Goal: Transaction & Acquisition: Purchase product/service

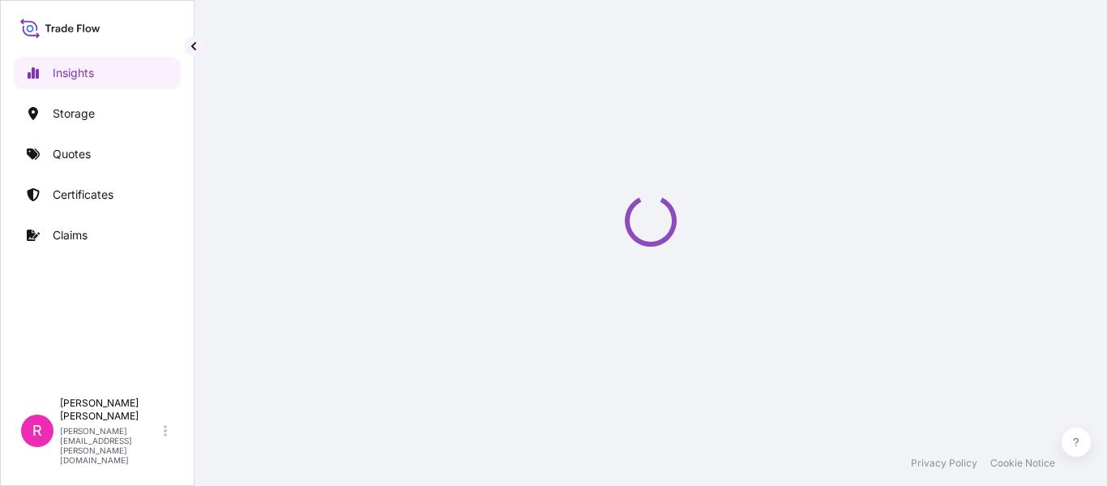
select select "2025"
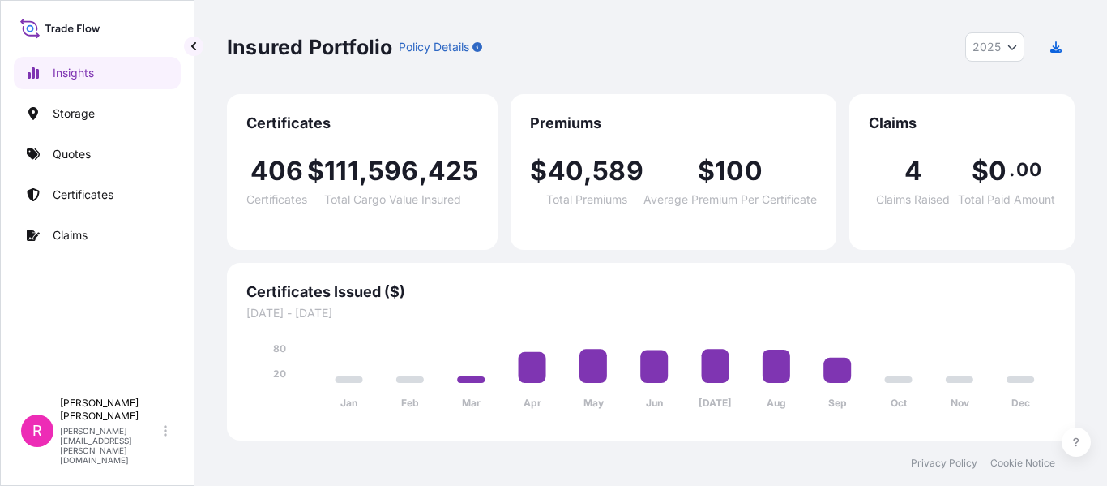
click at [96, 153] on link "Quotes" at bounding box center [97, 154] width 167 height 32
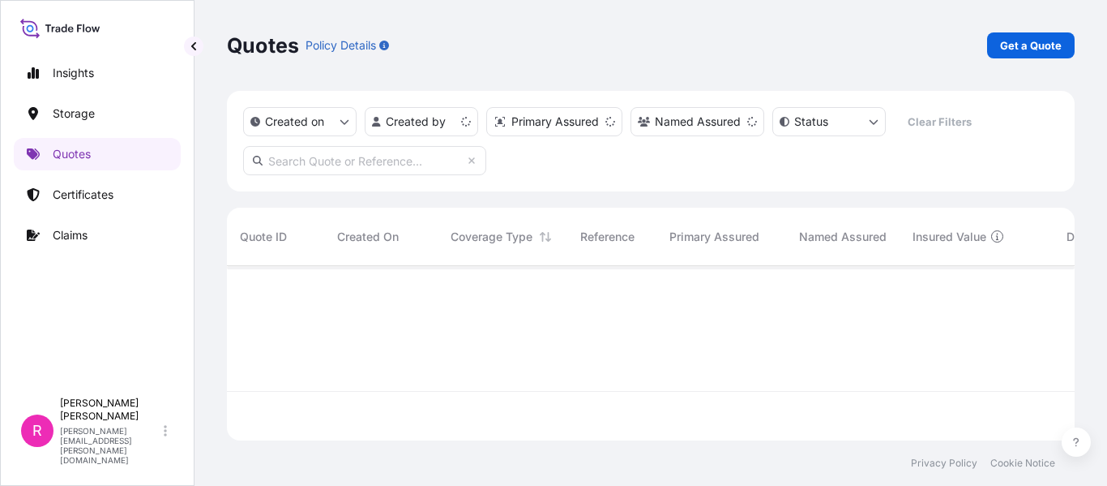
scroll to position [171, 836]
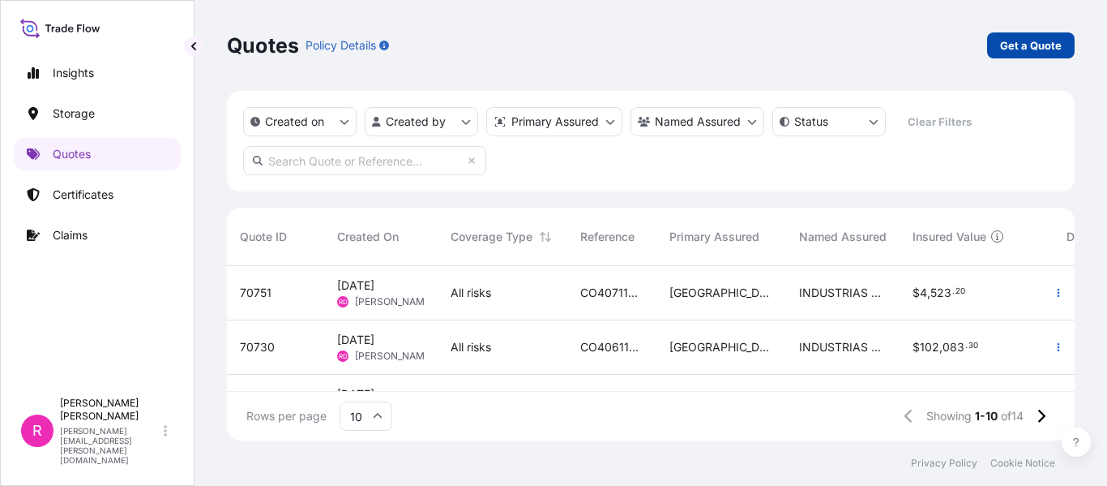
click at [1027, 49] on p "Get a Quote" at bounding box center [1031, 45] width 62 height 16
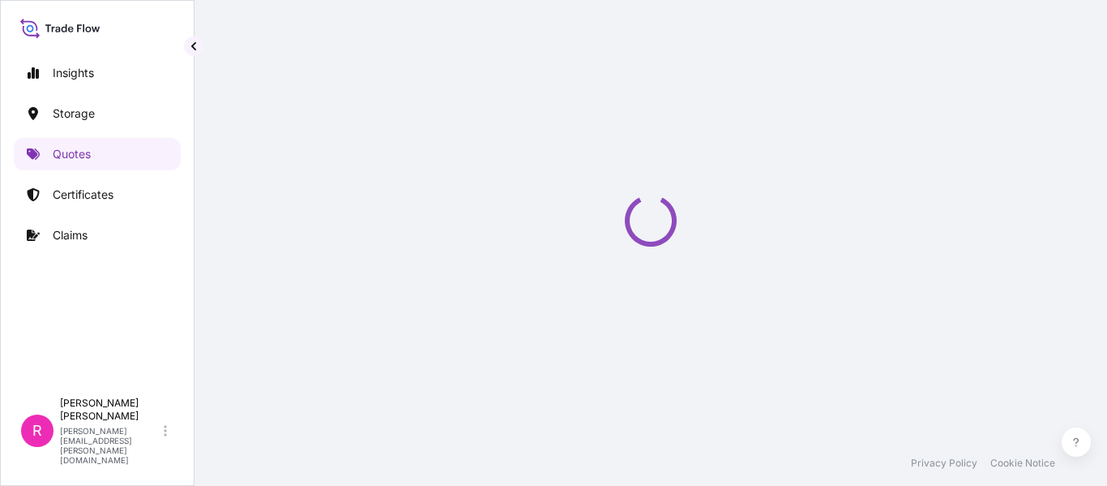
select select "Water"
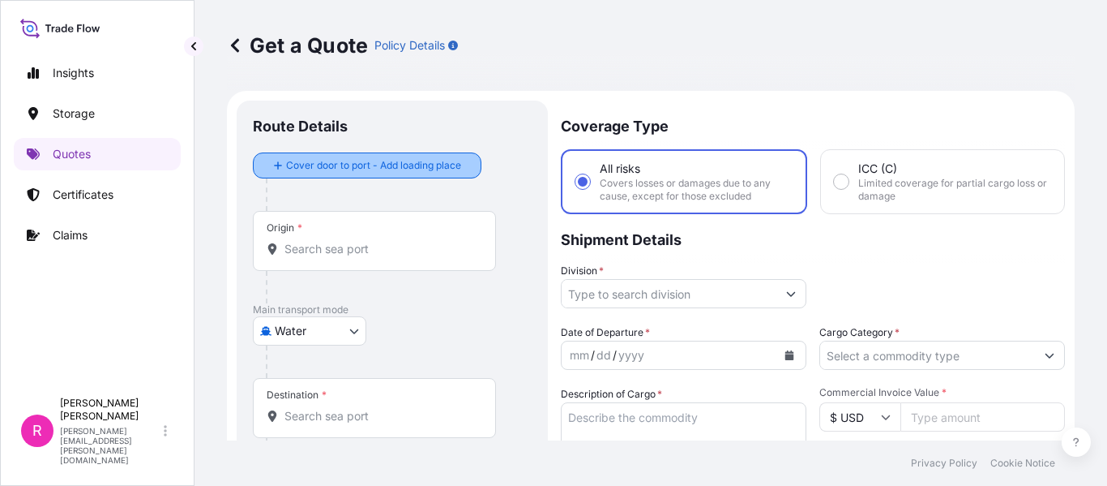
scroll to position [26, 0]
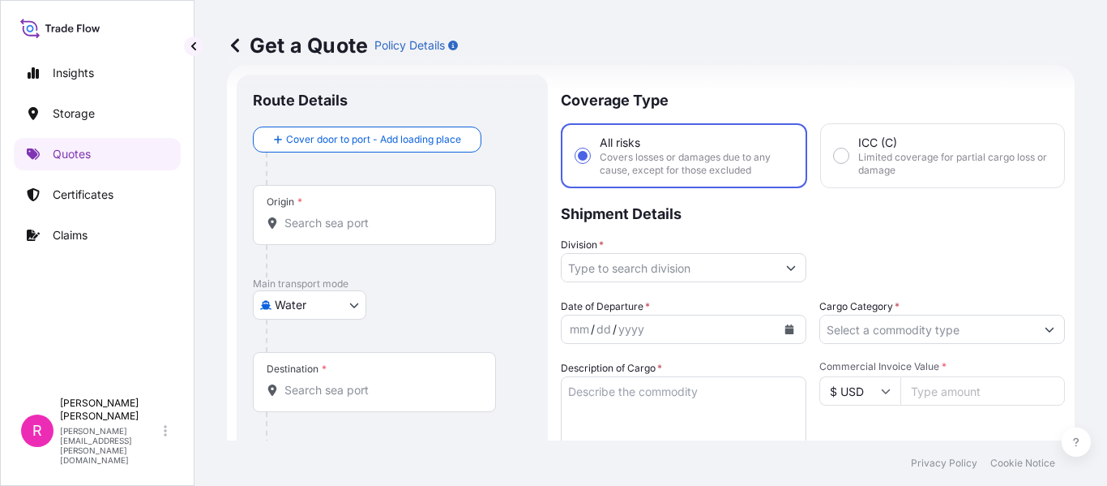
click at [624, 277] on input "Division *" at bounding box center [669, 267] width 215 height 29
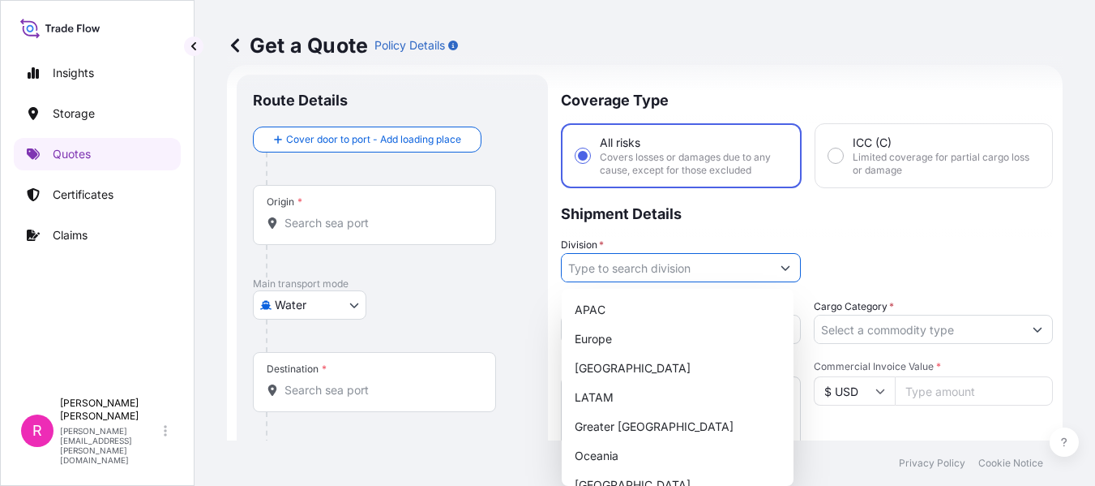
click at [382, 230] on input "Origin *" at bounding box center [380, 223] width 191 height 16
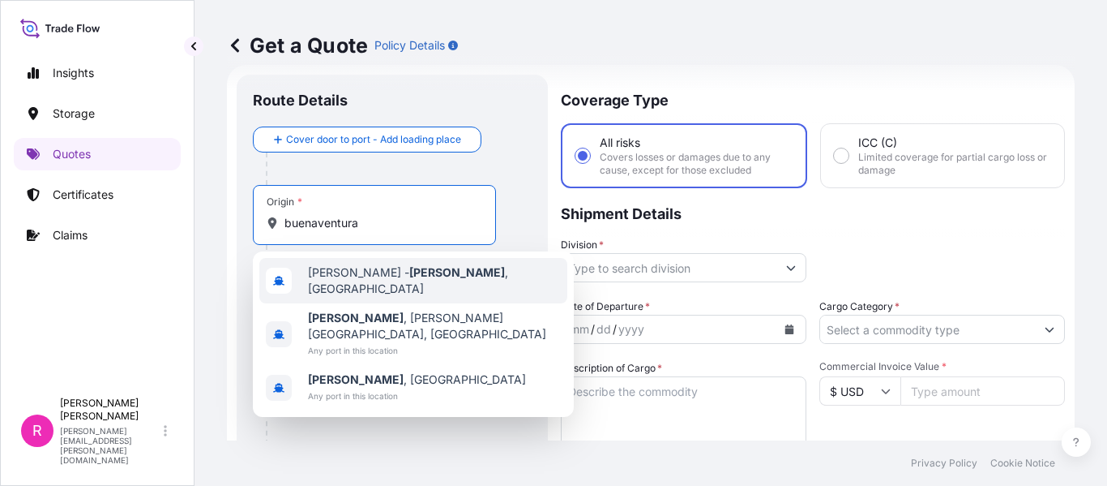
click at [375, 268] on div "[PERSON_NAME][GEOGRAPHIC_DATA] , [GEOGRAPHIC_DATA]" at bounding box center [413, 280] width 308 height 45
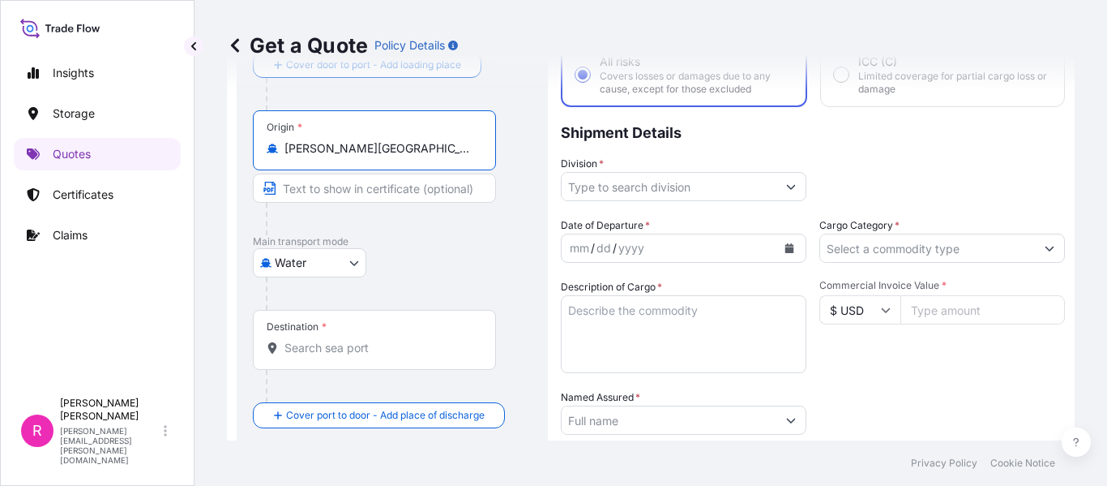
scroll to position [188, 0]
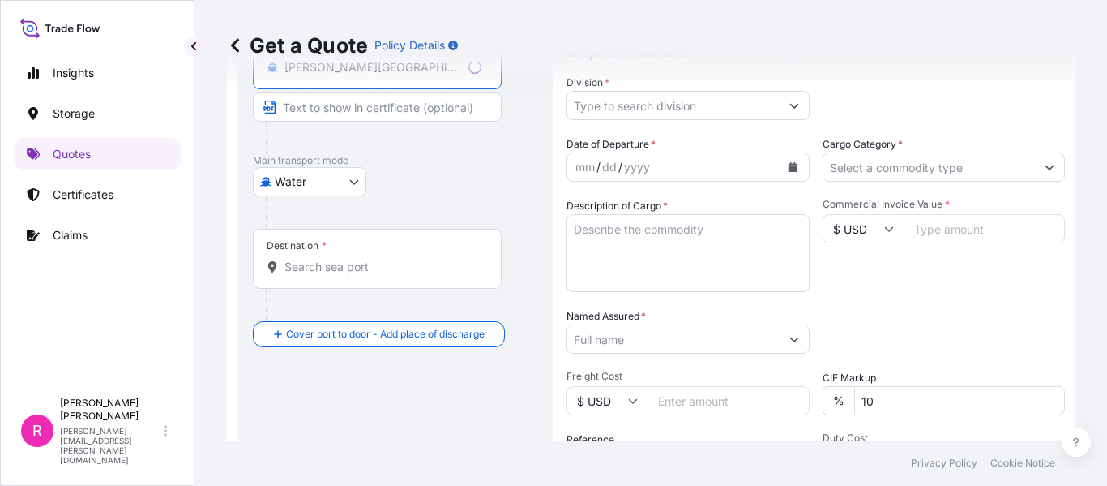
type input "[PERSON_NAME][GEOGRAPHIC_DATA], [GEOGRAPHIC_DATA]"
click at [345, 261] on input "Destination *" at bounding box center [383, 267] width 197 height 16
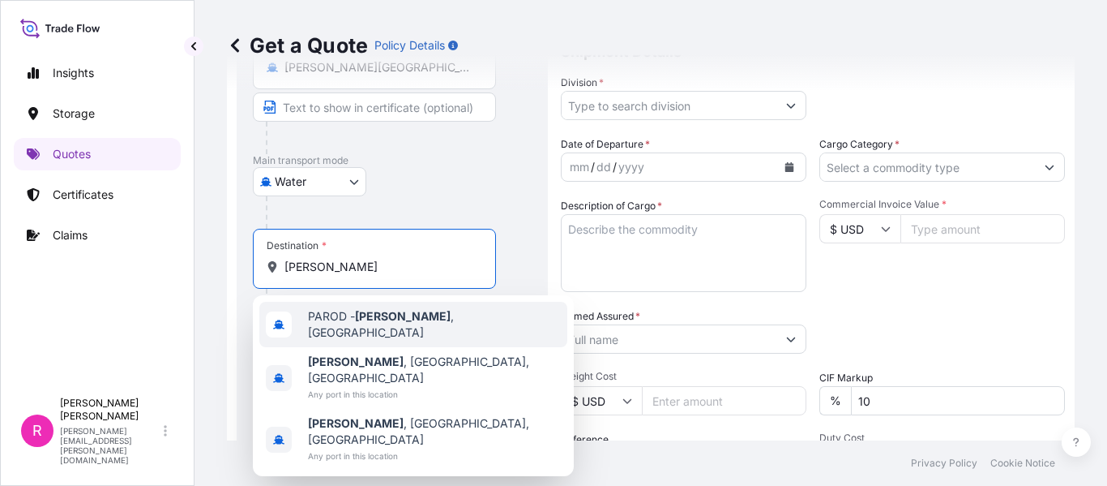
click at [353, 317] on span "[PERSON_NAME] , [GEOGRAPHIC_DATA]" at bounding box center [434, 324] width 253 height 32
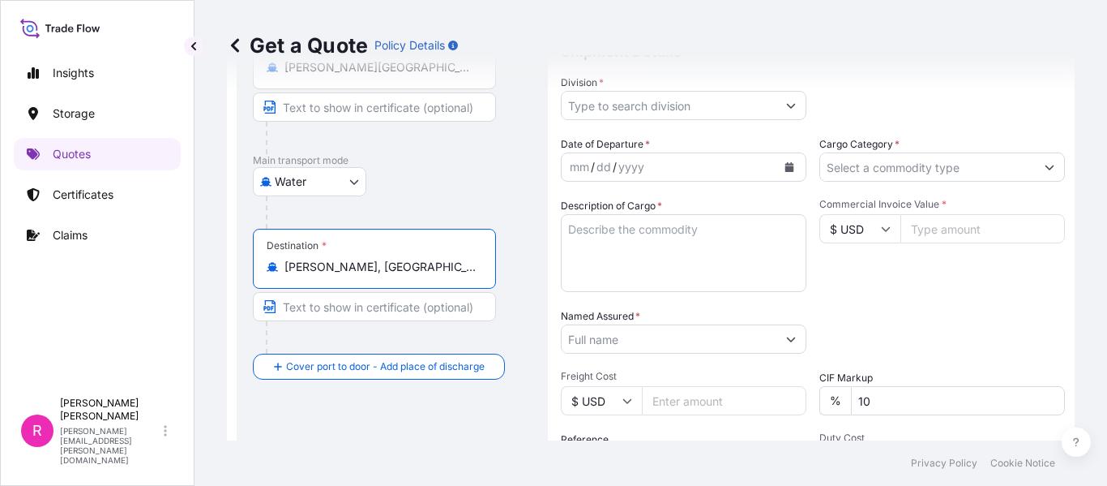
type input "[PERSON_NAME], [GEOGRAPHIC_DATA]"
click at [646, 93] on input "Division *" at bounding box center [669, 105] width 215 height 29
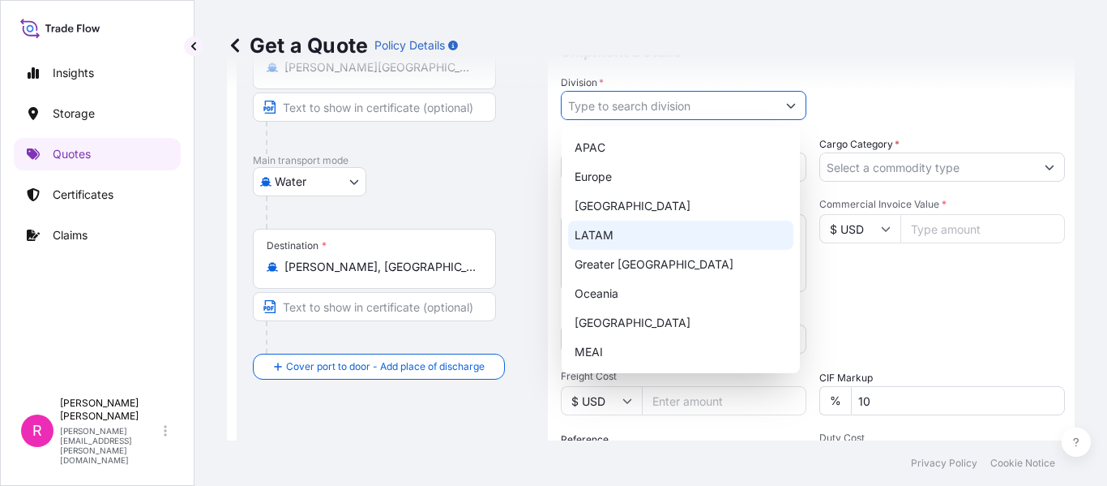
click at [627, 235] on div "LATAM" at bounding box center [680, 234] width 225 height 29
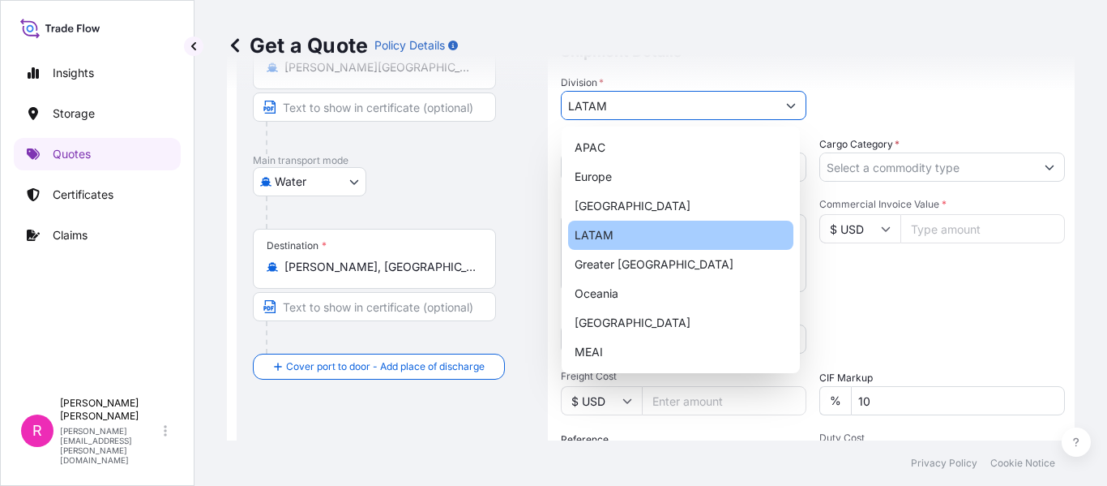
type input "LATAM"
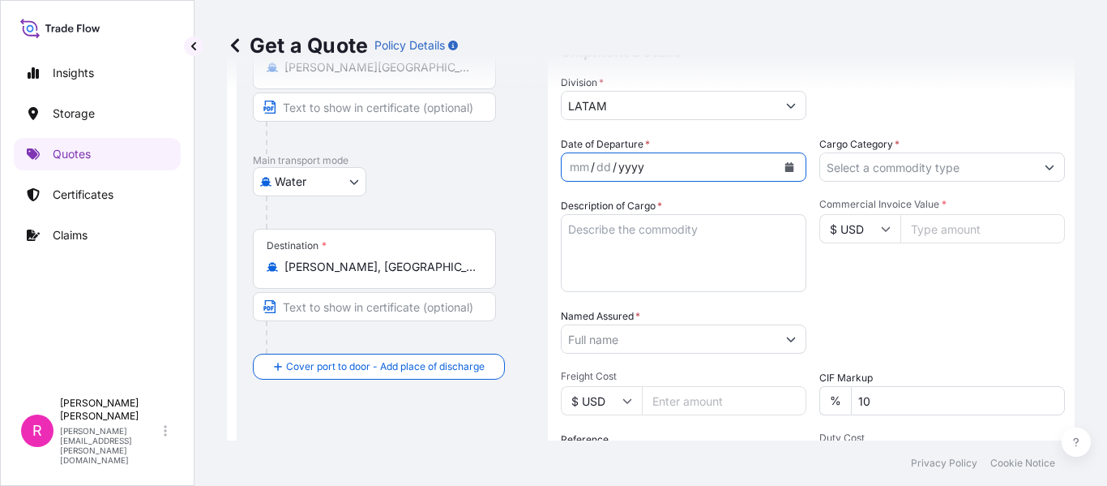
click at [637, 169] on div "yyyy" at bounding box center [631, 166] width 29 height 19
click at [718, 246] on textarea "Description of Cargo *" at bounding box center [684, 253] width 246 height 78
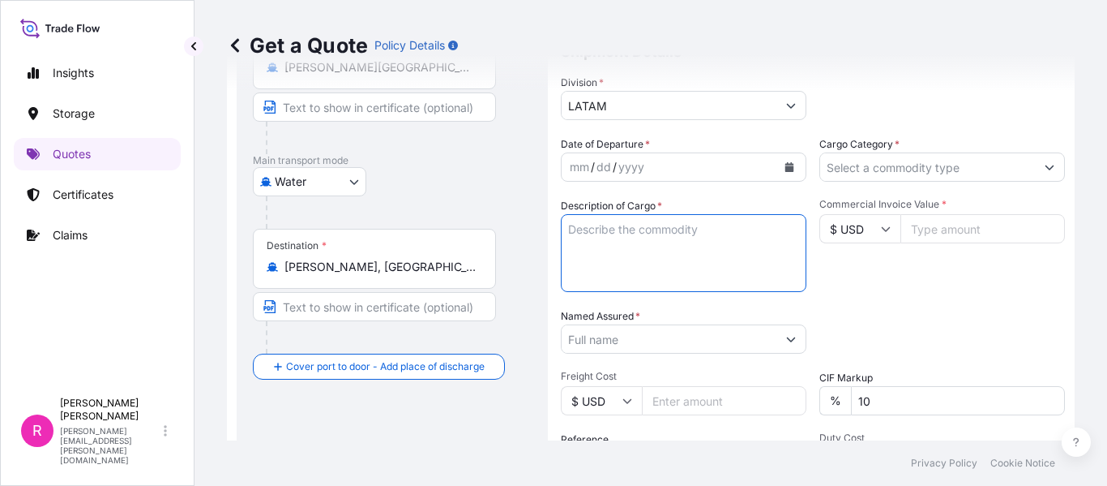
click at [785, 162] on icon "Calendar" at bounding box center [790, 167] width 10 height 10
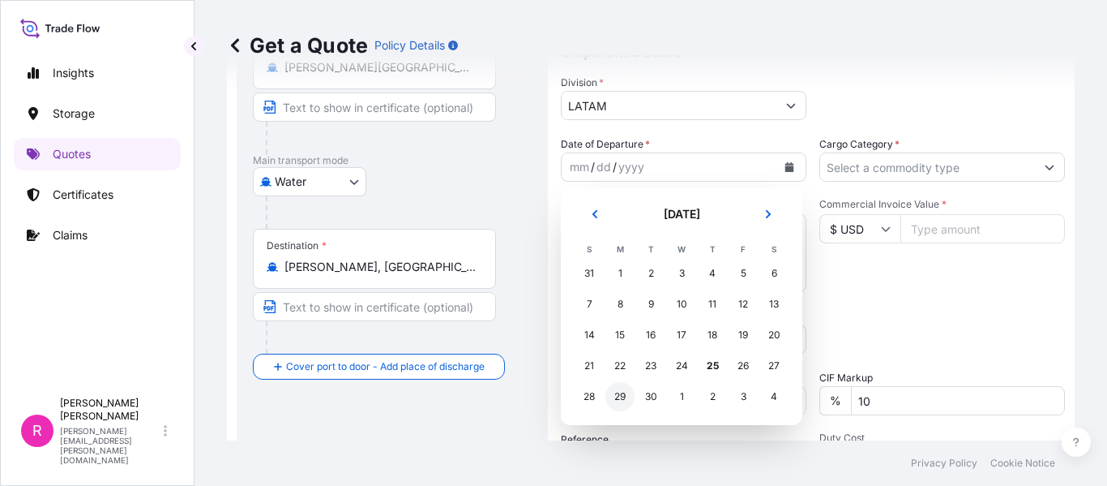
click at [629, 392] on div "29" at bounding box center [620, 396] width 29 height 29
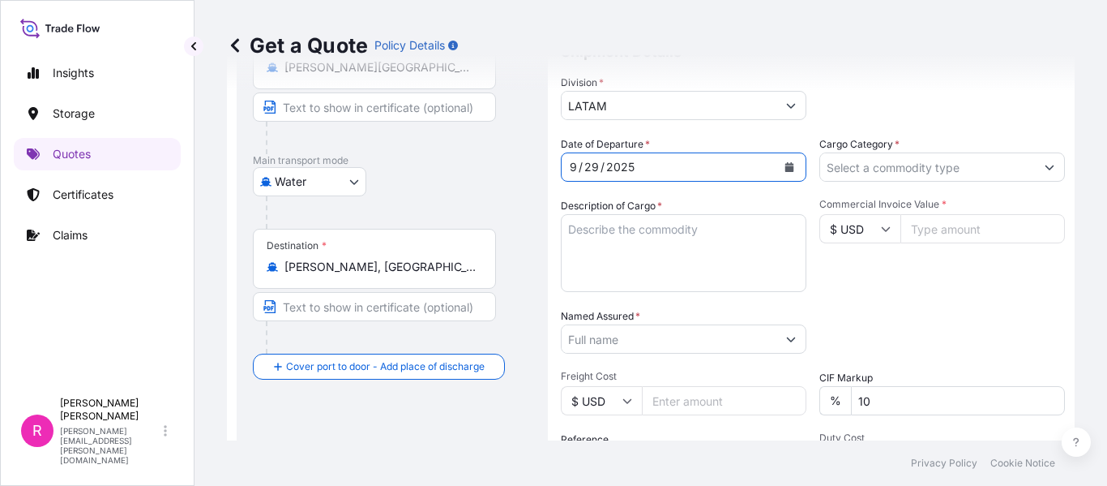
click at [863, 165] on input "Cargo Category *" at bounding box center [927, 166] width 215 height 29
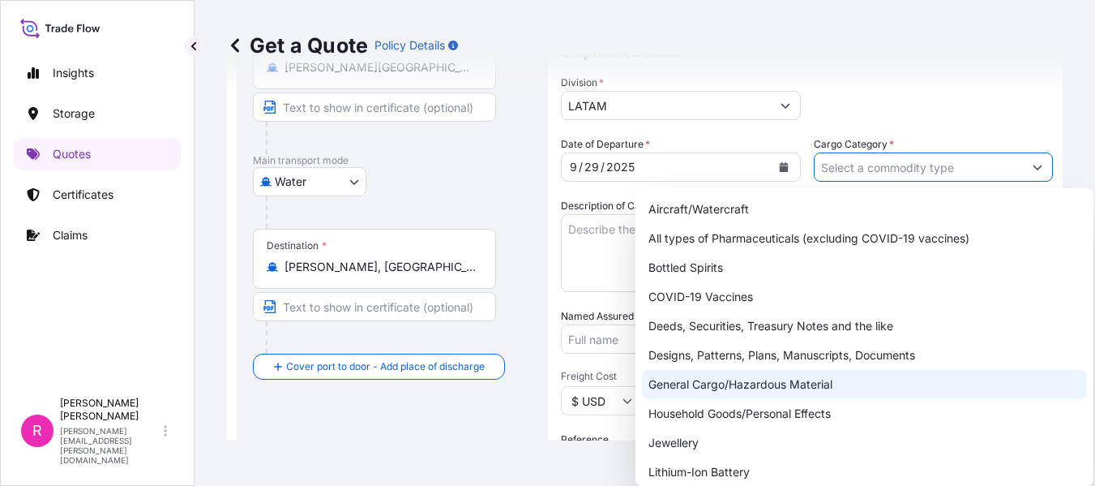
click at [739, 379] on div "General Cargo/Hazardous Material" at bounding box center [864, 384] width 445 height 29
type input "General Cargo/Hazardous Material"
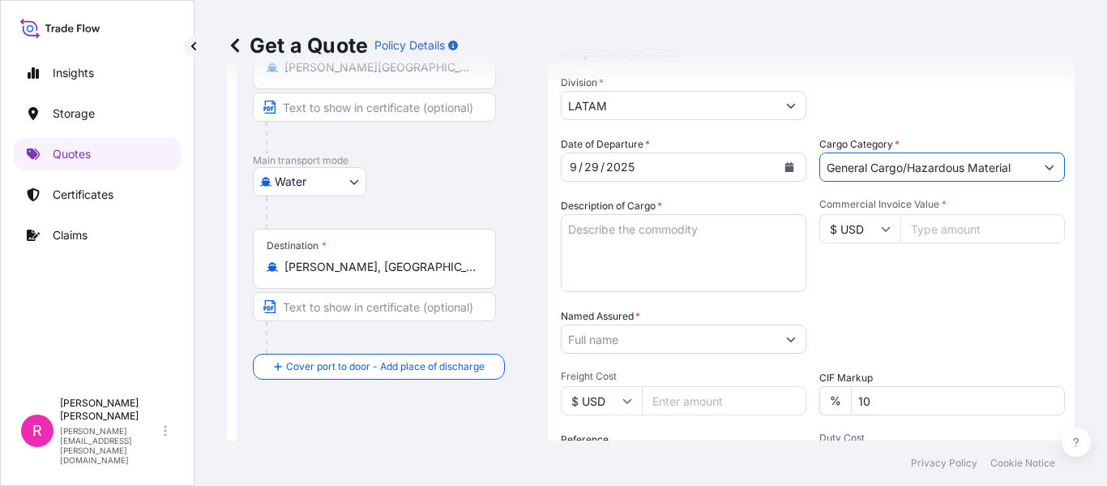
click at [616, 238] on textarea "Description of Cargo *" at bounding box center [684, 253] width 246 height 78
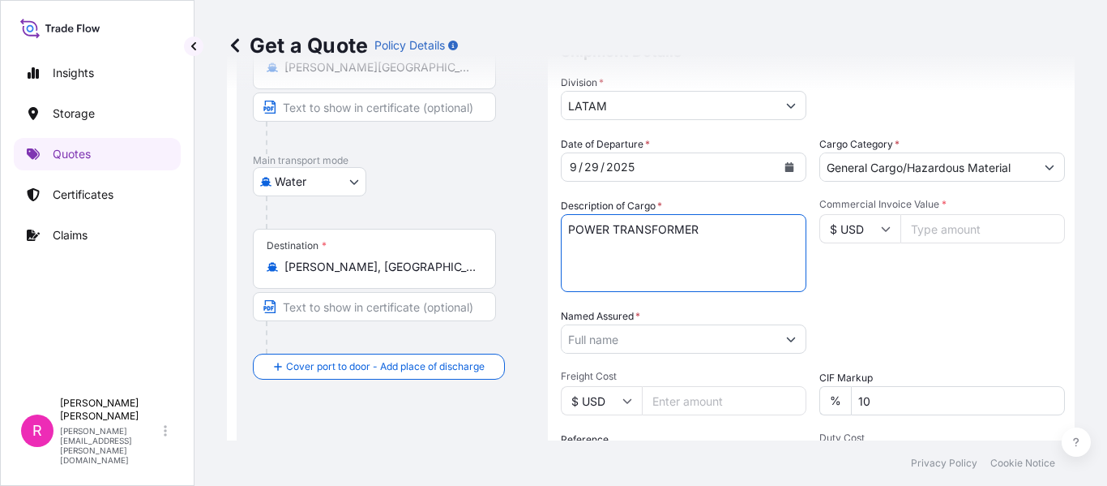
type textarea "POWER TRANSFORMER"
click at [962, 224] on input "Commercial Invoice Value *" at bounding box center [983, 228] width 165 height 29
type input "926787"
click at [700, 333] on input "Named Assured *" at bounding box center [669, 338] width 215 height 29
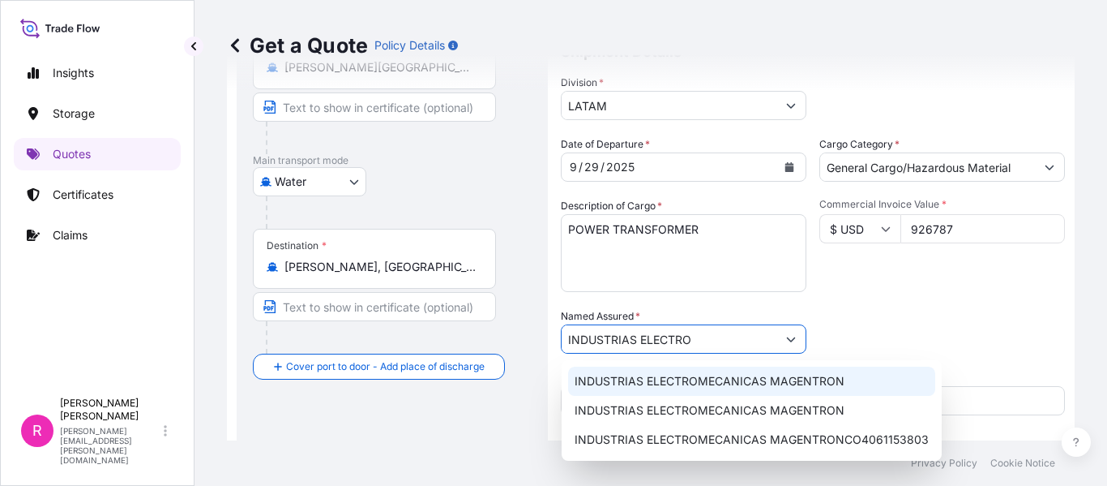
click at [645, 371] on div "INDUSTRIAS ELECTROMECANICAS MAGENTRON" at bounding box center [751, 380] width 367 height 29
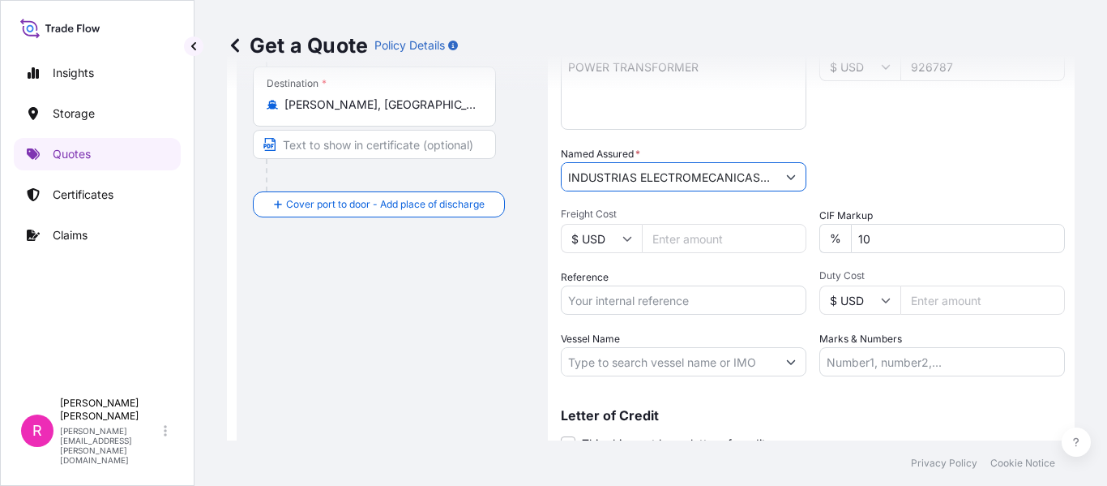
scroll to position [417, 0]
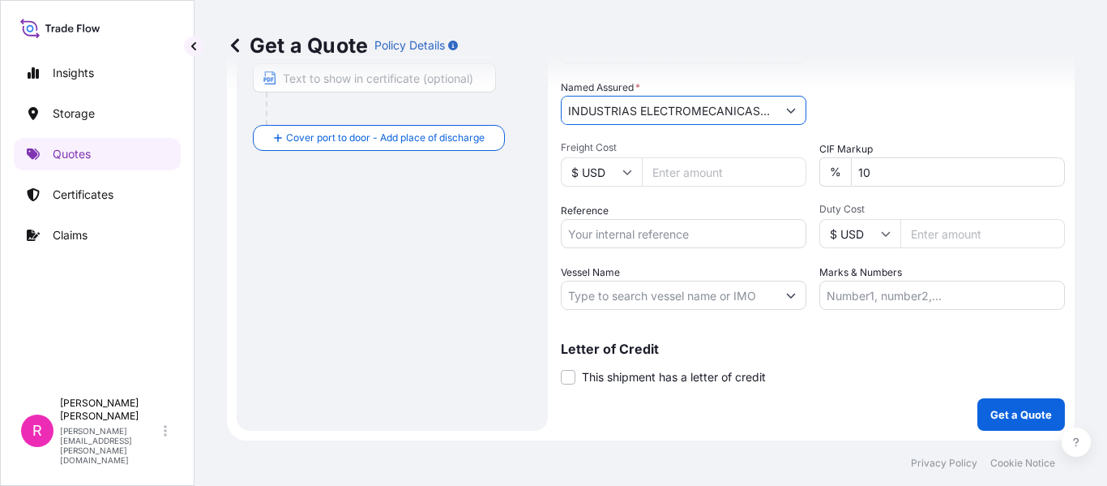
type input "INDUSTRIAS ELECTROMECANICAS MAGENTRON"
click at [661, 229] on input "Reference" at bounding box center [684, 233] width 246 height 29
click at [652, 243] on input "Reference" at bounding box center [684, 233] width 246 height 29
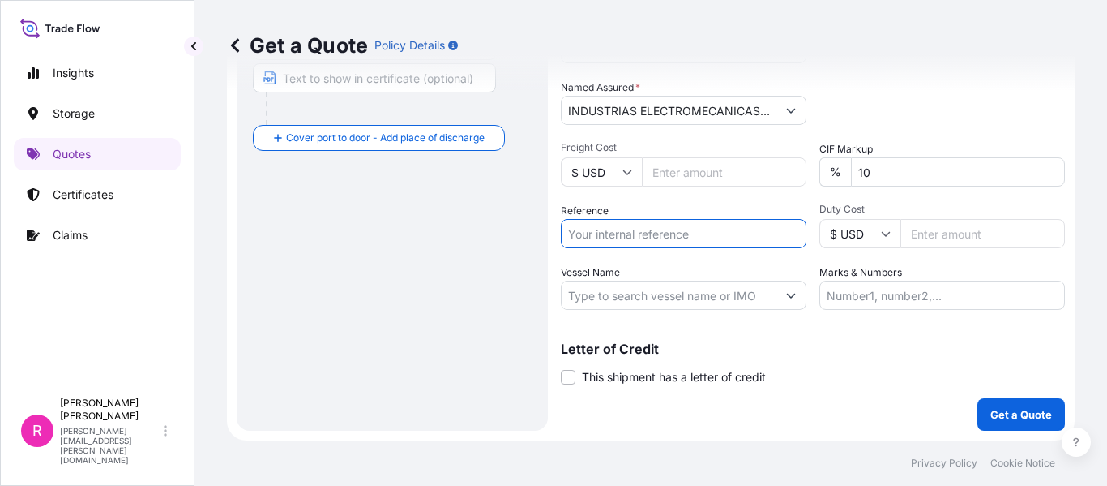
paste input "CO4061155350"
type input "CO4061155350"
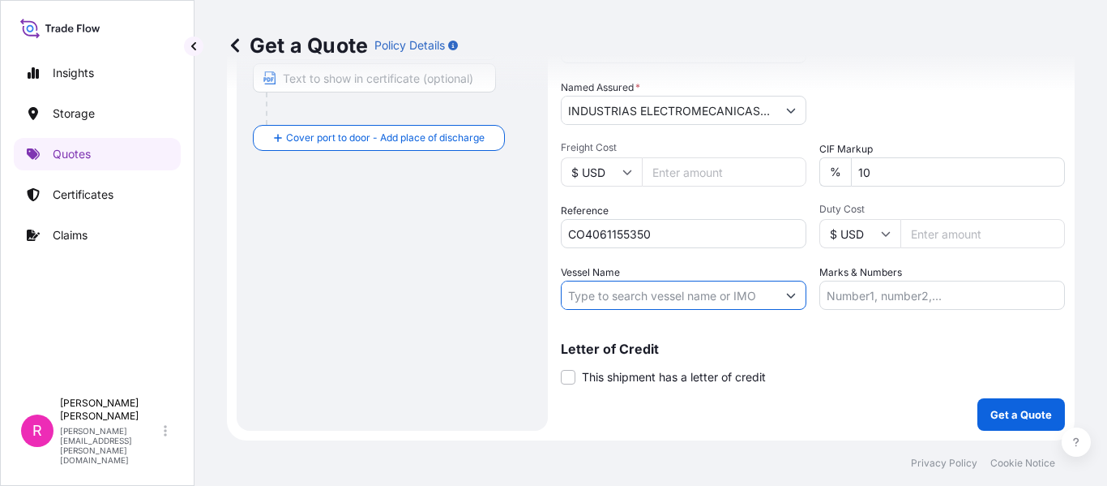
click at [711, 293] on input "Vessel Name" at bounding box center [669, 294] width 215 height 29
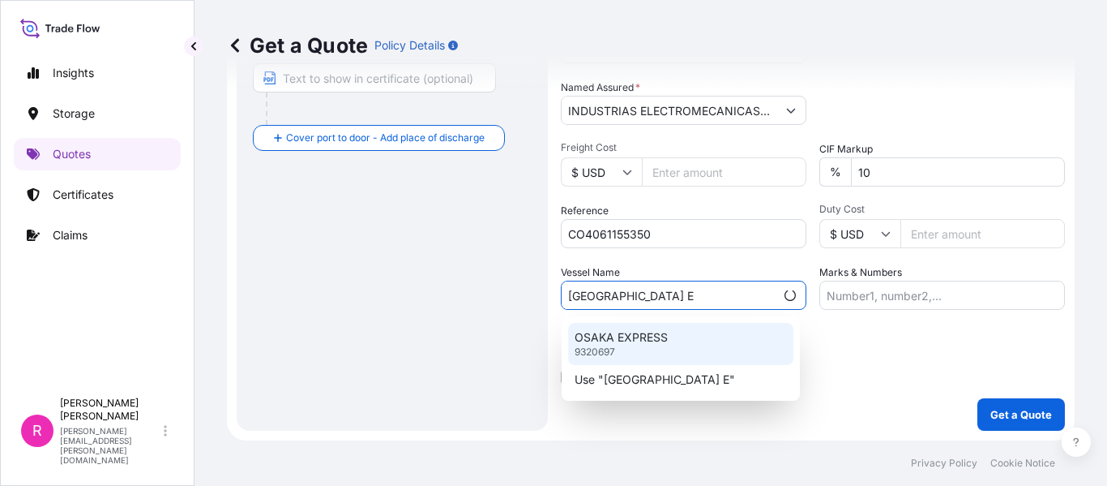
click at [694, 339] on div "OSAKA EXPRESS 9320697" at bounding box center [680, 344] width 225 height 42
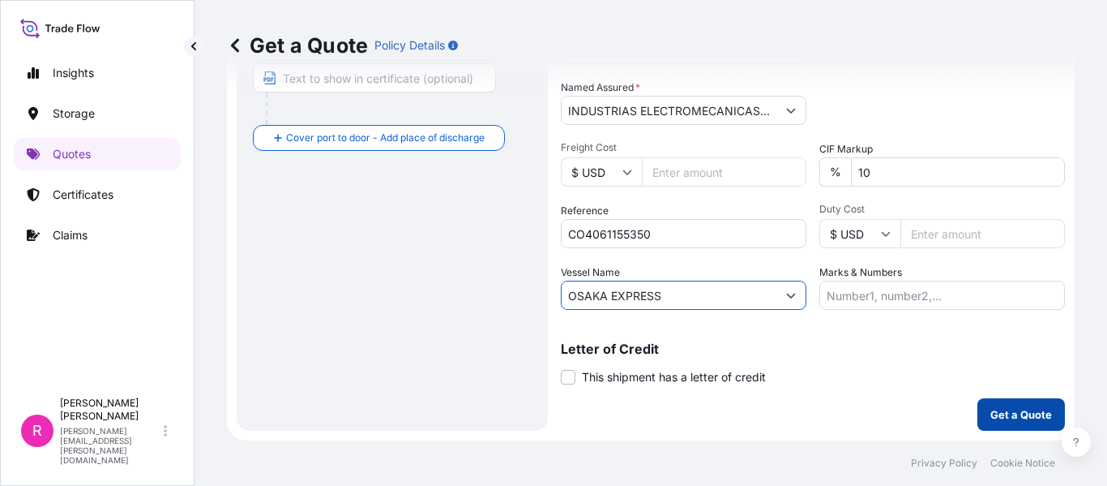
type input "OSAKA EXPRESS"
click at [1001, 417] on p "Get a Quote" at bounding box center [1022, 414] width 62 height 16
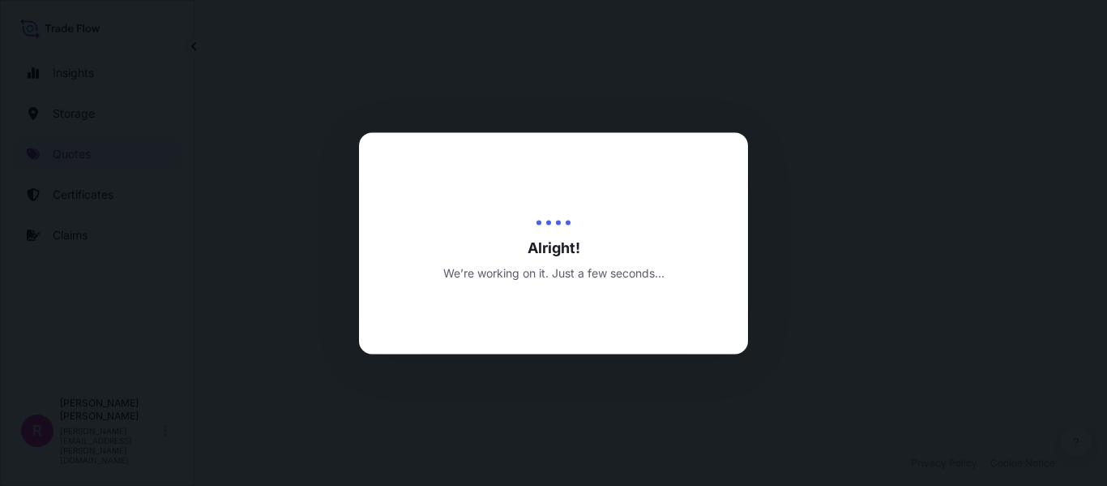
select select "Water"
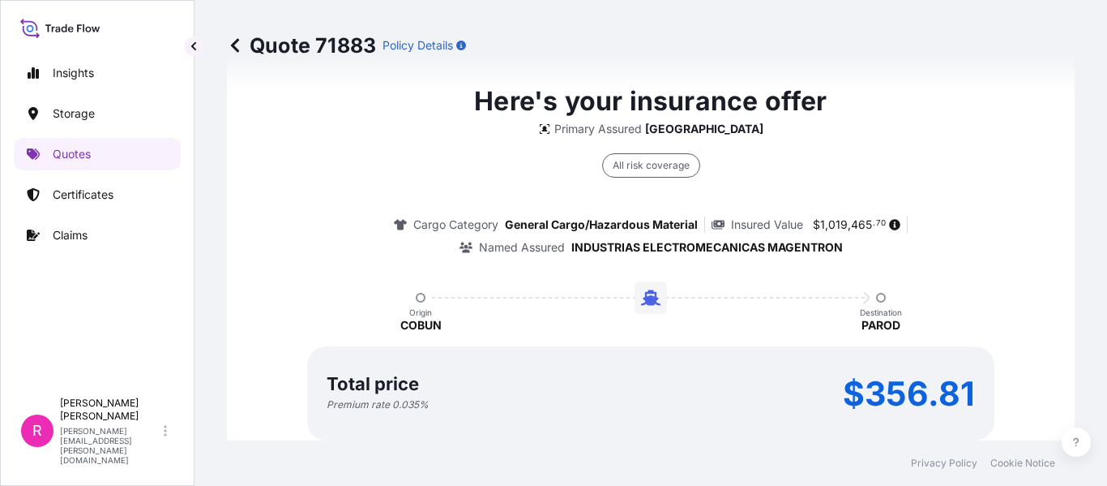
scroll to position [1522, 0]
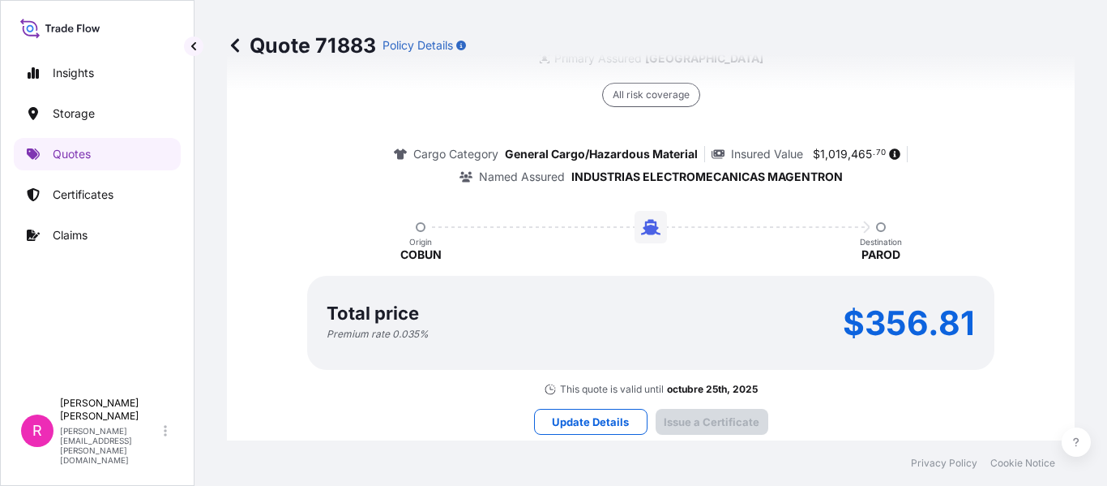
scroll to position [2551, 0]
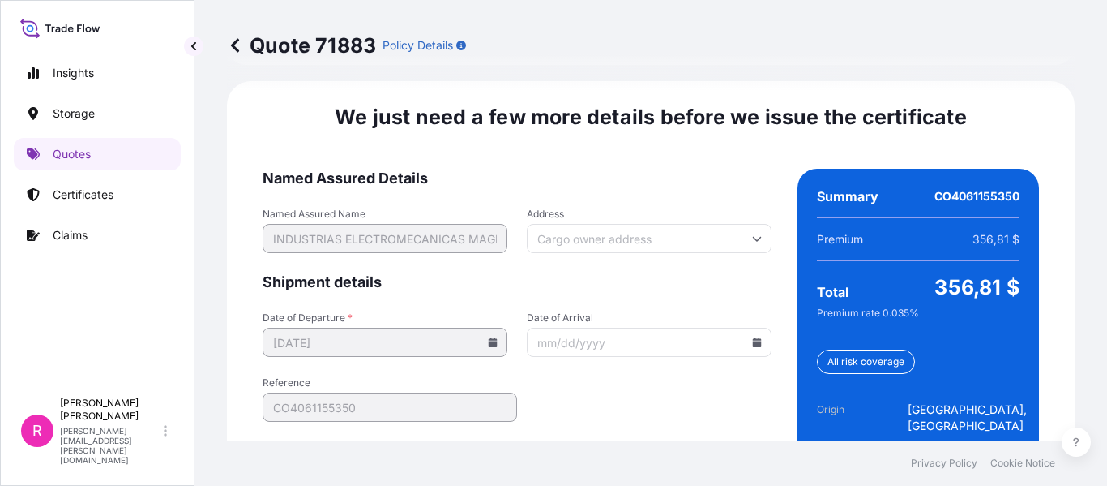
click at [758, 332] on input "Date of Arrival" at bounding box center [649, 342] width 245 height 29
click at [753, 337] on icon at bounding box center [757, 342] width 9 height 10
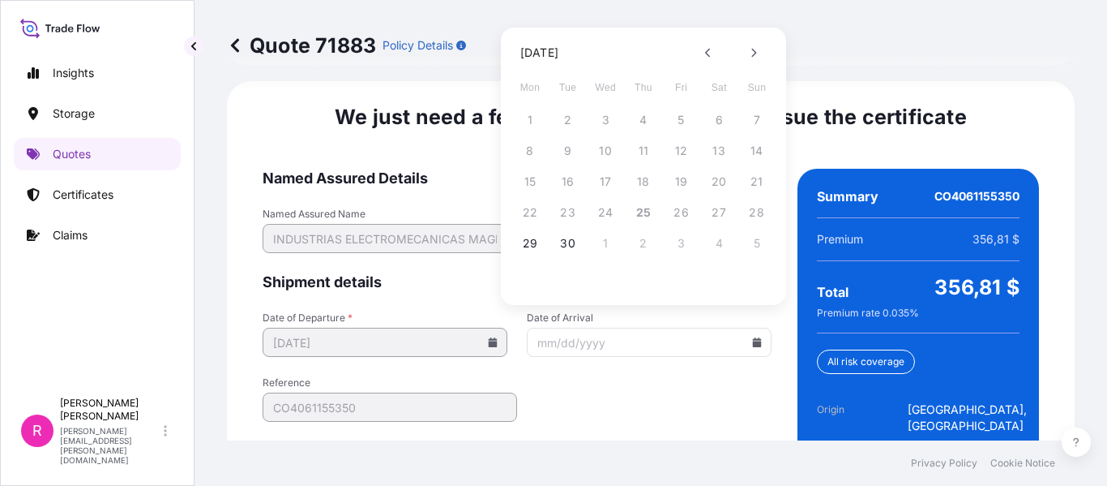
click at [584, 241] on div "29 30 1 2 3 4 5" at bounding box center [643, 243] width 259 height 29
click at [578, 238] on button "30" at bounding box center [568, 243] width 26 height 26
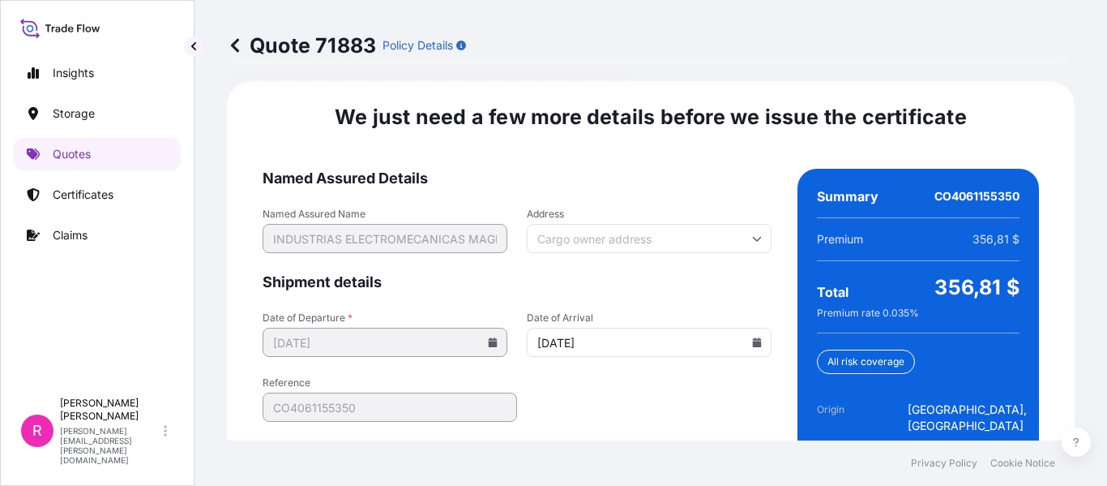
type input "[DATE]"
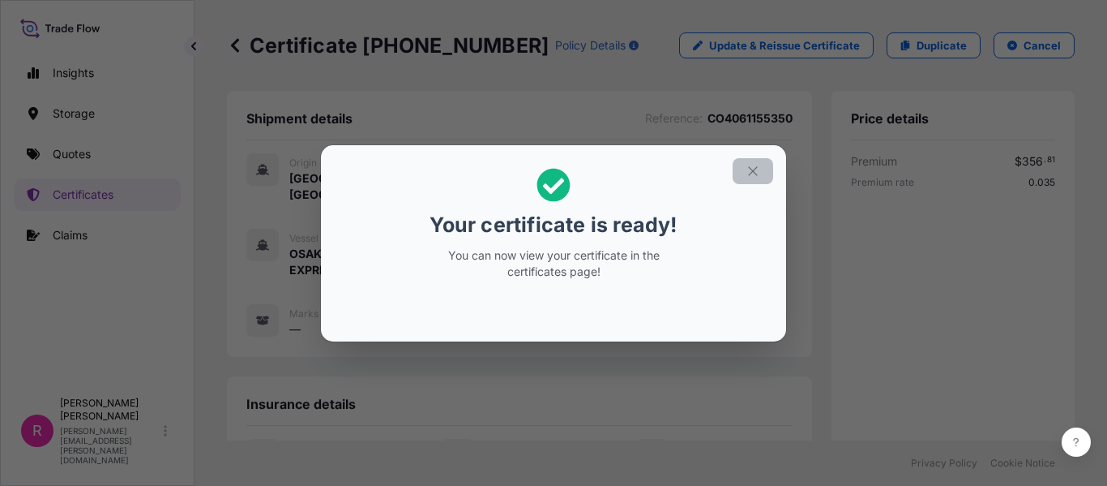
click at [745, 170] on button "button" at bounding box center [753, 171] width 41 height 26
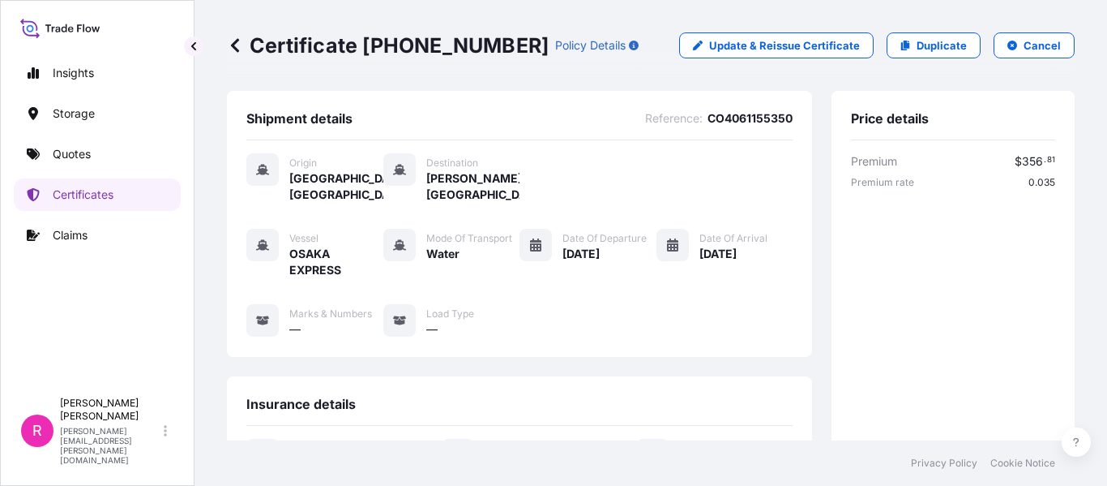
click at [362, 40] on p "Certificate [PHONE_NUMBER]" at bounding box center [388, 45] width 322 height 26
drag, startPoint x: 378, startPoint y: 41, endPoint x: 486, endPoint y: 42, distance: 108.6
click at [486, 42] on p "Certificate [PHONE_NUMBER]" at bounding box center [388, 45] width 322 height 26
click at [487, 42] on div "Certificate [PHONE_NUMBER] Policy Details" at bounding box center [433, 45] width 412 height 26
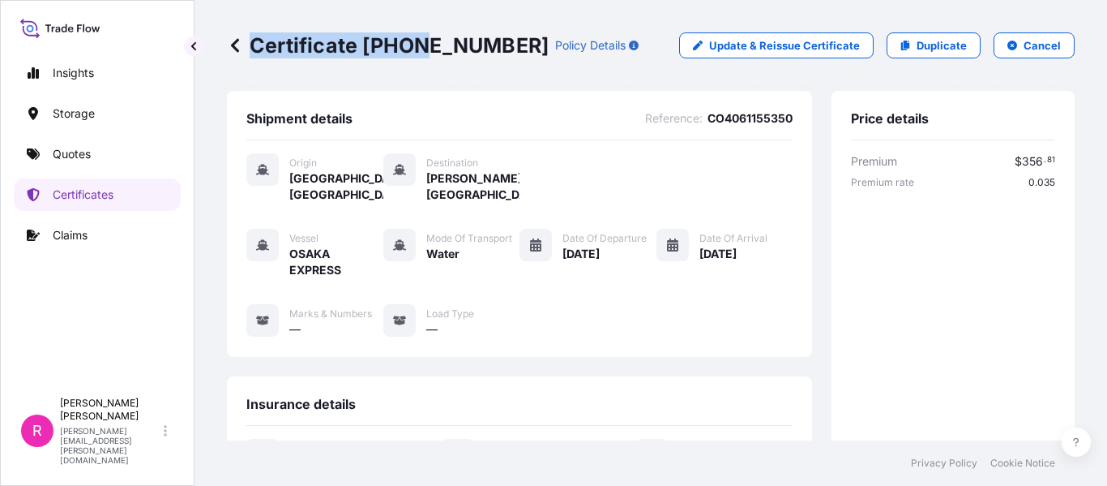
drag, startPoint x: 487, startPoint y: 41, endPoint x: 398, endPoint y: 34, distance: 89.5
click at [400, 36] on div "Certificate [PHONE_NUMBER] Policy Details" at bounding box center [433, 45] width 412 height 26
click at [365, 34] on p "Certificate [PHONE_NUMBER]" at bounding box center [388, 45] width 322 height 26
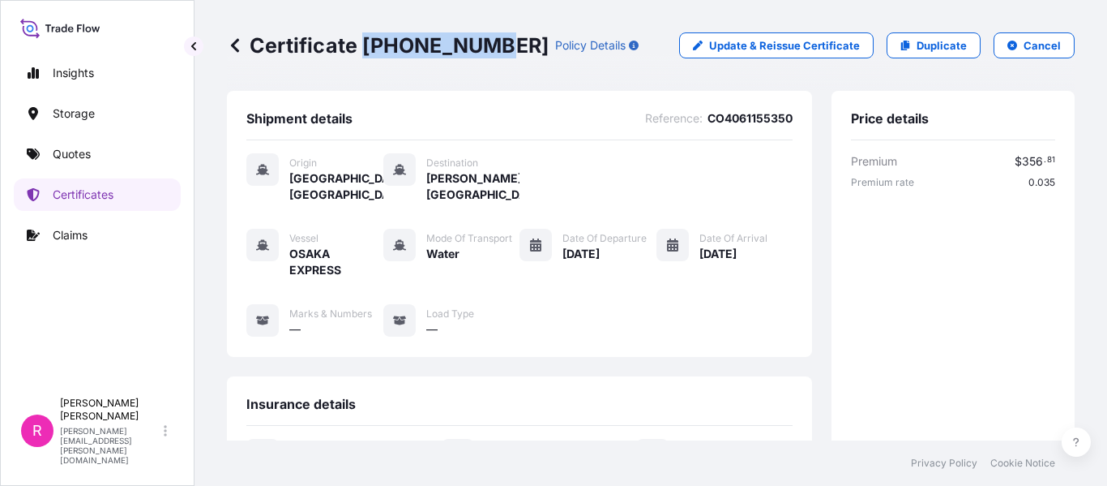
copy p "[PHONE_NUMBER]"
drag, startPoint x: 366, startPoint y: 41, endPoint x: 482, endPoint y: 39, distance: 115.9
click at [482, 39] on p "Certificate [PHONE_NUMBER]" at bounding box center [388, 45] width 322 height 26
click at [98, 189] on p "Certificates" at bounding box center [83, 194] width 61 height 16
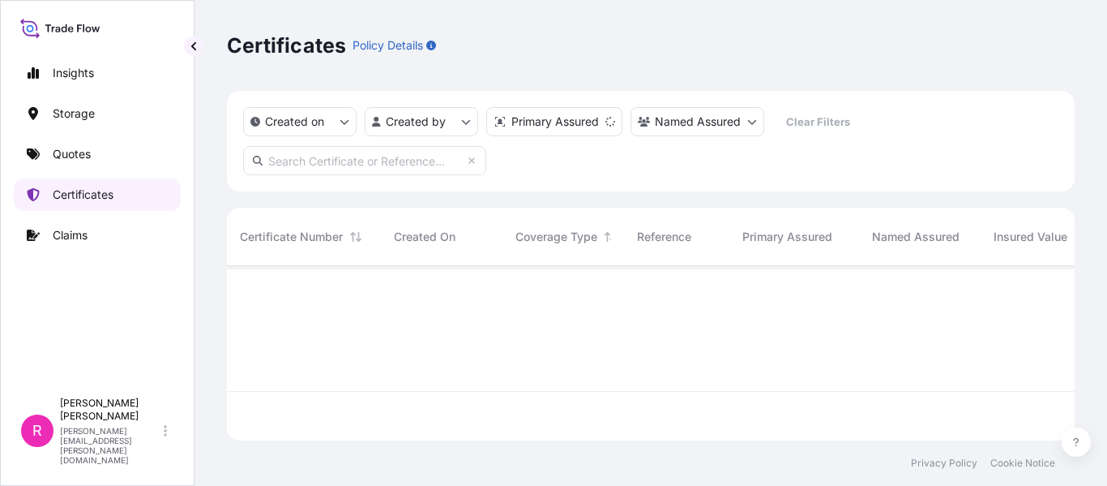
scroll to position [171, 836]
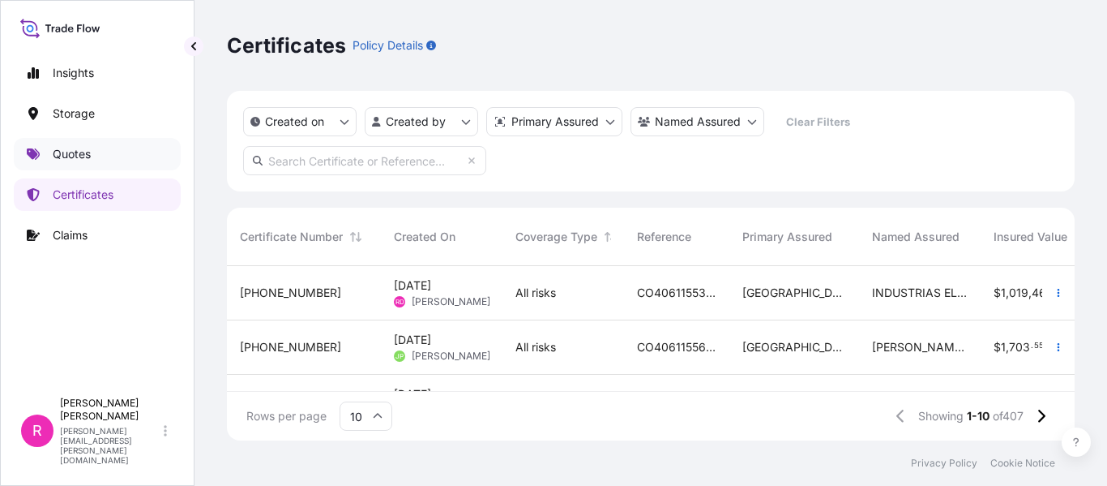
click at [86, 156] on p "Quotes" at bounding box center [72, 154] width 38 height 16
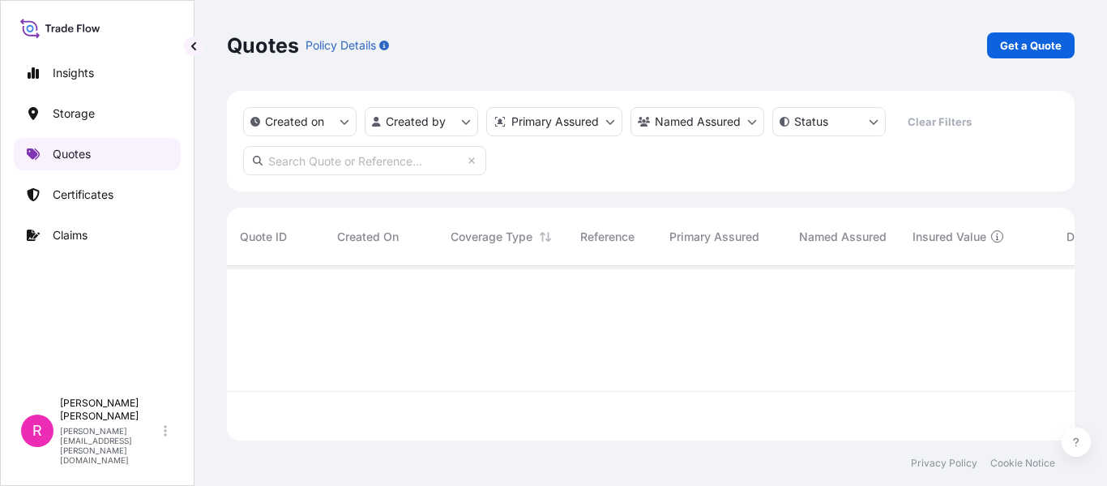
scroll to position [171, 836]
click at [1017, 46] on p "Get a Quote" at bounding box center [1031, 45] width 62 height 16
select select "Water"
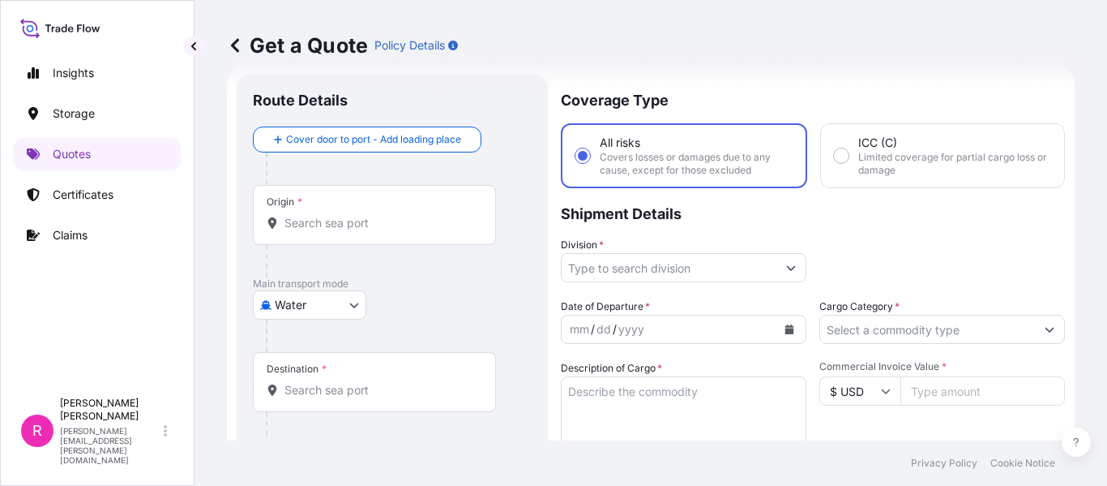
click at [353, 214] on div "Origin *" at bounding box center [374, 215] width 243 height 60
click at [353, 215] on input "Origin *" at bounding box center [380, 223] width 191 height 16
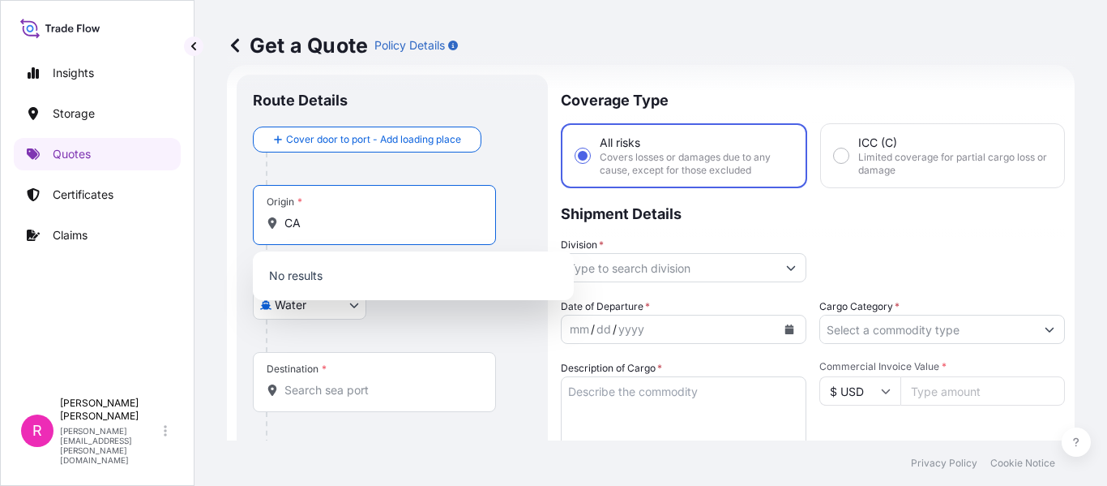
type input "C"
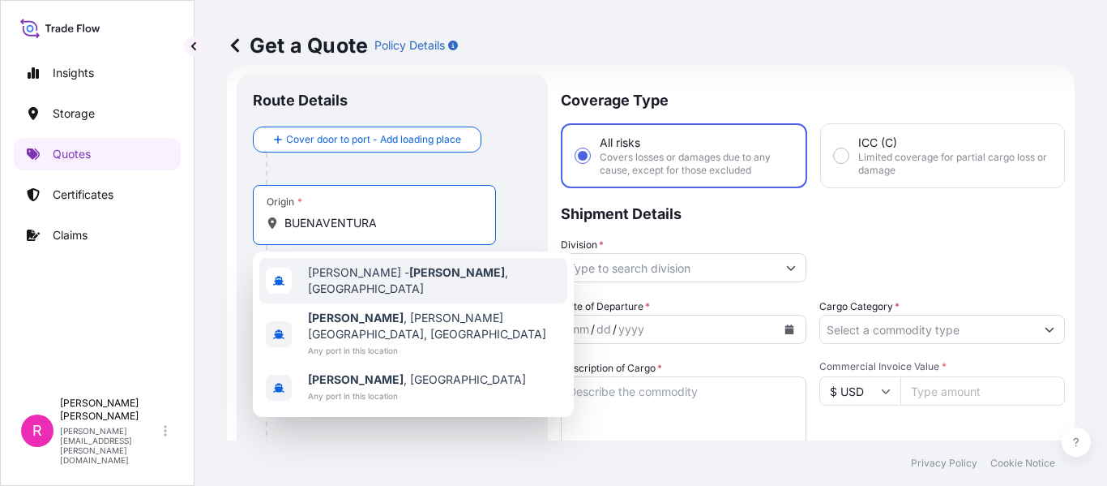
click at [427, 285] on span "[PERSON_NAME][GEOGRAPHIC_DATA] , [GEOGRAPHIC_DATA]" at bounding box center [434, 280] width 253 height 32
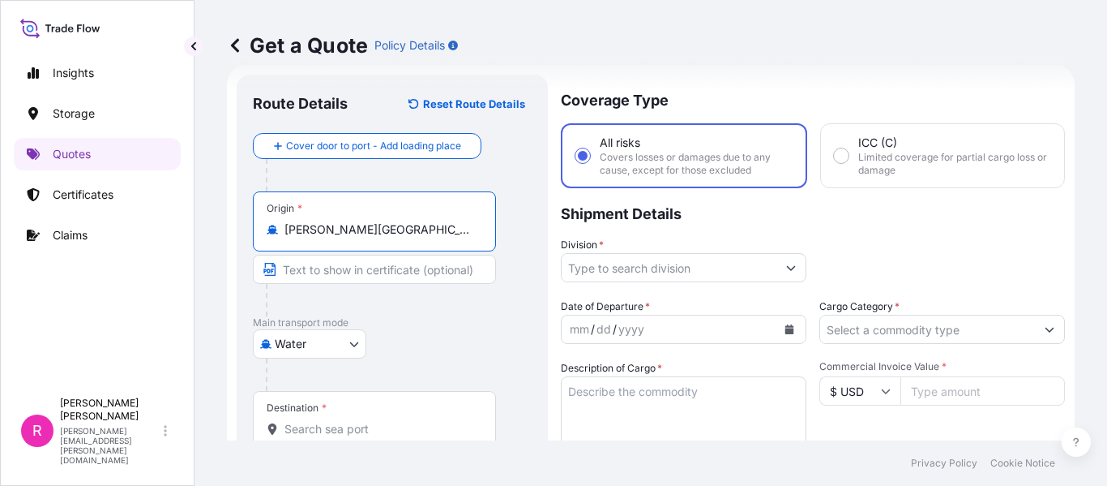
scroll to position [107, 0]
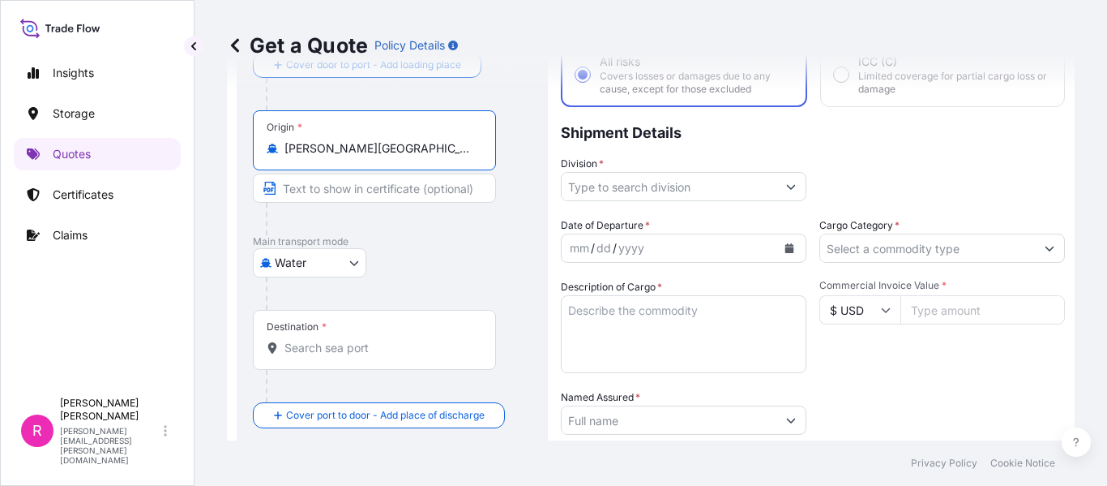
type input "[PERSON_NAME][GEOGRAPHIC_DATA], [GEOGRAPHIC_DATA]"
click at [353, 337] on div "Destination *" at bounding box center [374, 340] width 243 height 60
click at [353, 340] on input "Destination *" at bounding box center [380, 348] width 191 height 16
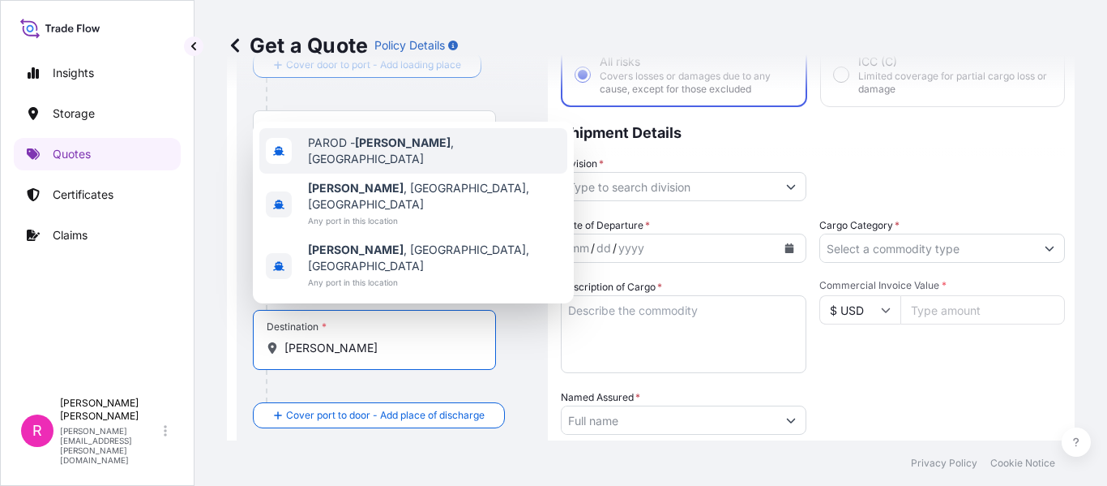
click at [378, 173] on div "[PERSON_NAME] , [GEOGRAPHIC_DATA]" at bounding box center [413, 150] width 308 height 45
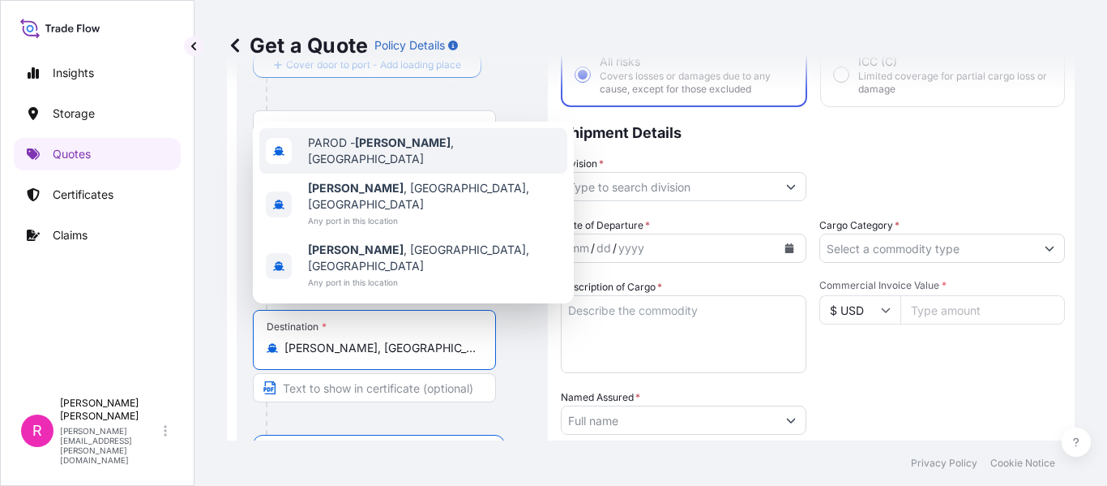
type input "[PERSON_NAME], [GEOGRAPHIC_DATA]"
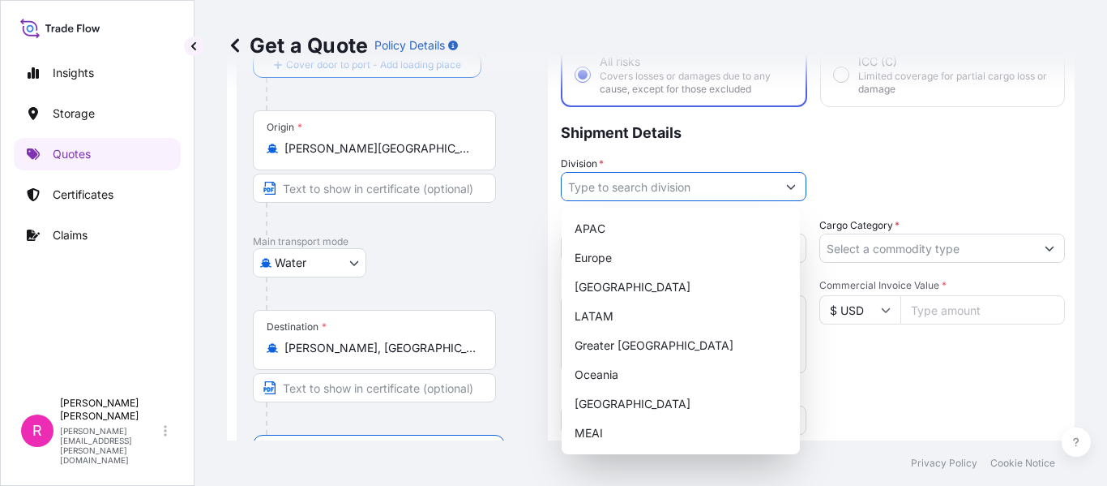
click at [592, 194] on input "Division *" at bounding box center [669, 186] width 215 height 29
click at [610, 316] on div "LATAM" at bounding box center [680, 316] width 225 height 29
type input "LATAM"
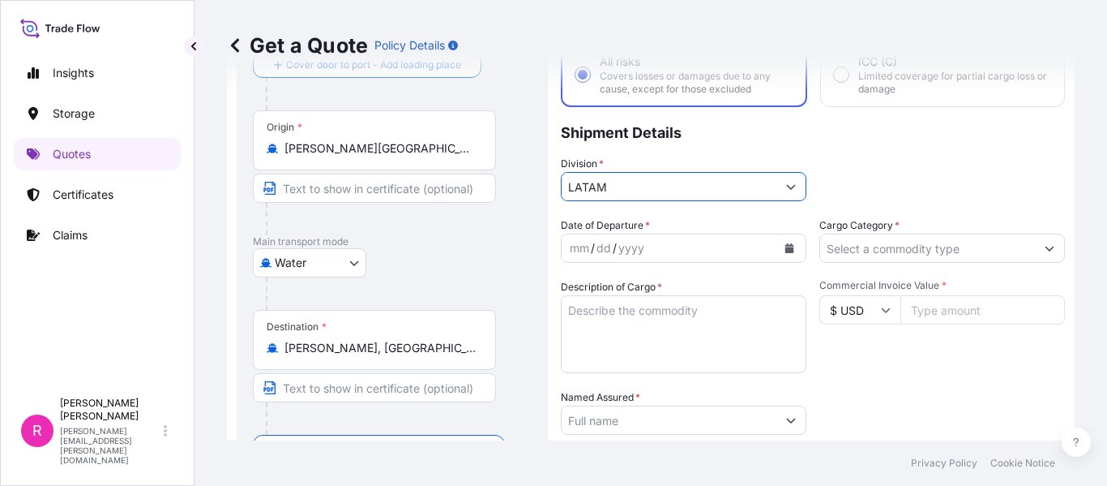
click at [710, 244] on div "mm / dd / yyyy" at bounding box center [669, 247] width 215 height 29
click at [789, 250] on button "Calendar" at bounding box center [790, 248] width 26 height 26
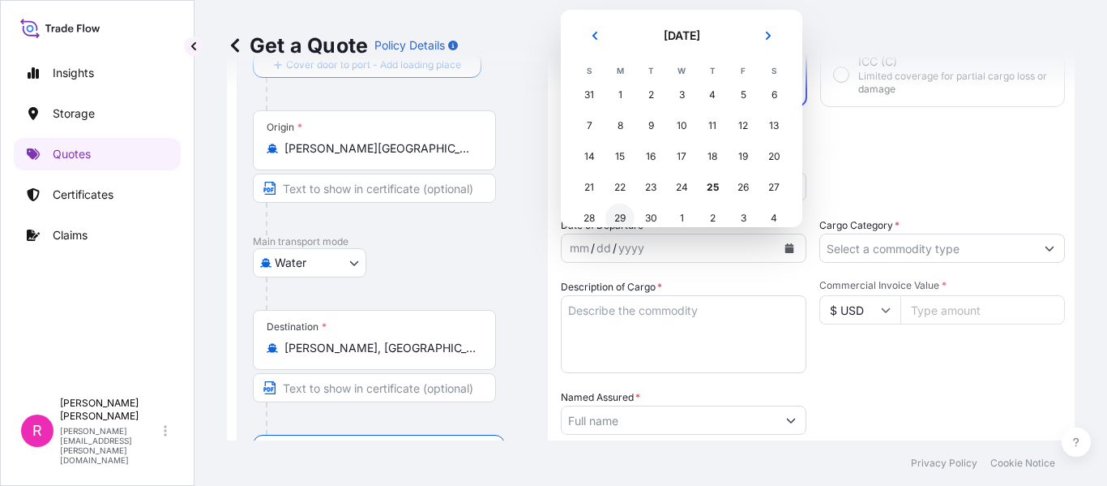
click at [627, 210] on div "29" at bounding box center [620, 217] width 29 height 29
click at [957, 232] on div "Cargo Category *" at bounding box center [943, 239] width 246 height 45
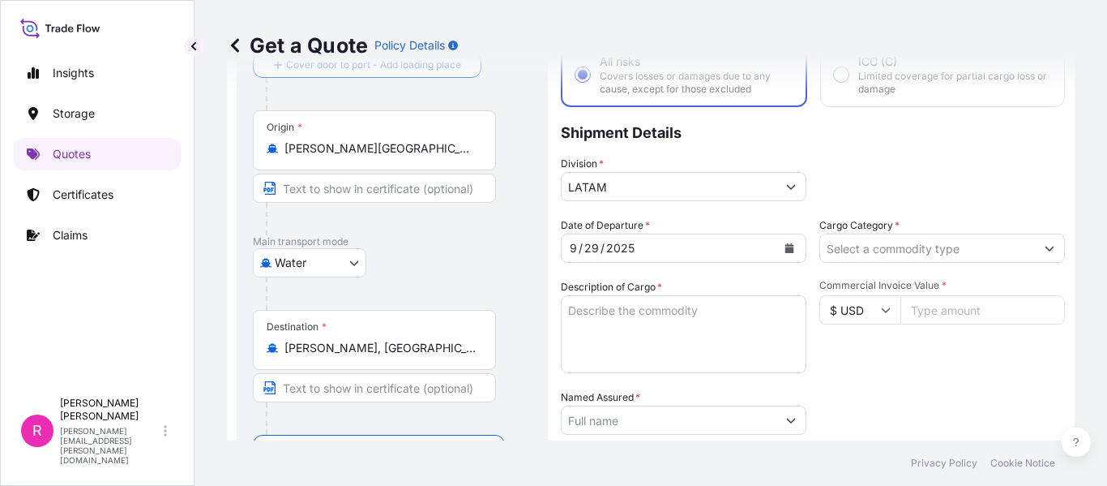
click at [951, 241] on input "Cargo Category *" at bounding box center [927, 247] width 215 height 29
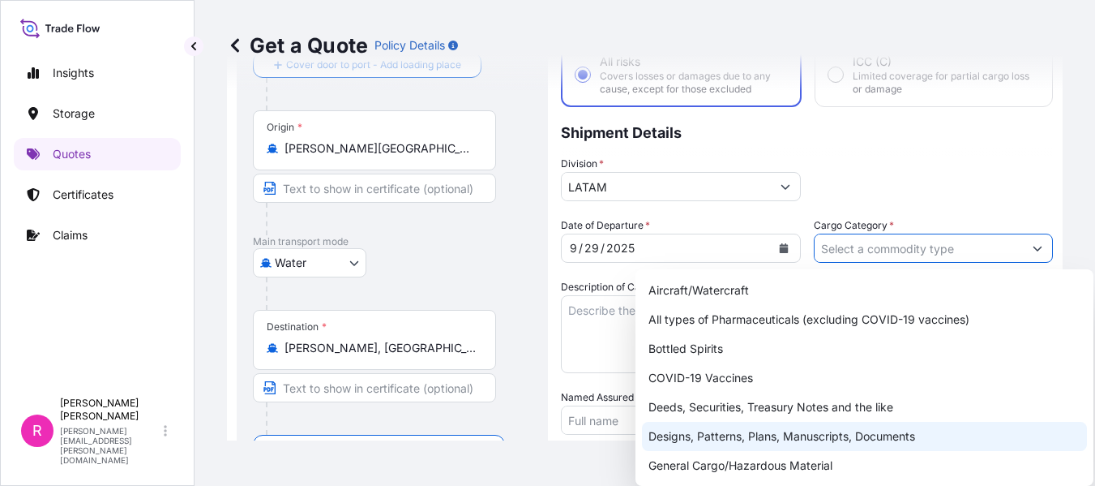
click at [732, 447] on div "Designs, Patterns, Plans, Manuscripts, Documents" at bounding box center [864, 436] width 445 height 29
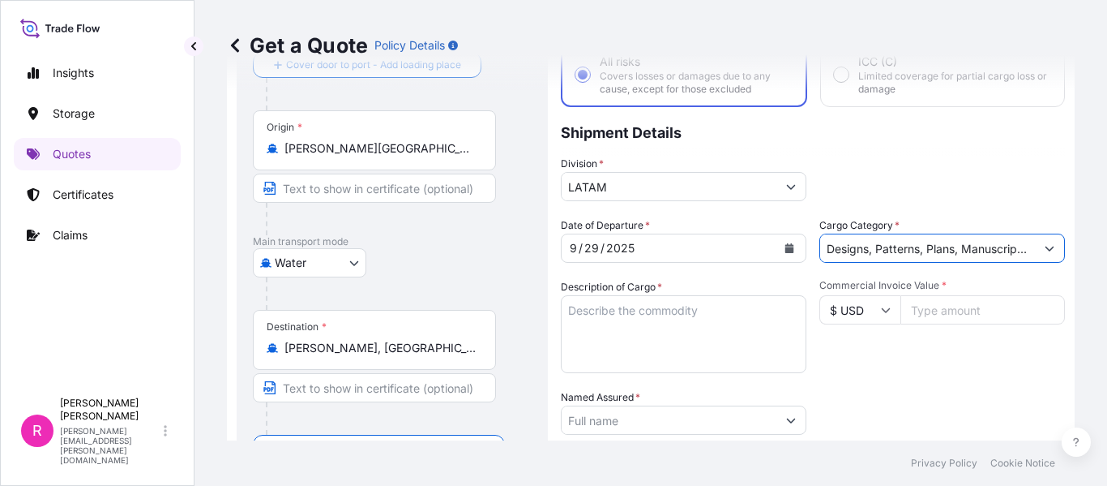
click at [954, 238] on input "Designs, Patterns, Plans, Manuscripts, Documents" at bounding box center [927, 247] width 215 height 29
click at [898, 249] on input "Designs, Patterns, Plans, Manuscripts, Documents" at bounding box center [927, 247] width 215 height 29
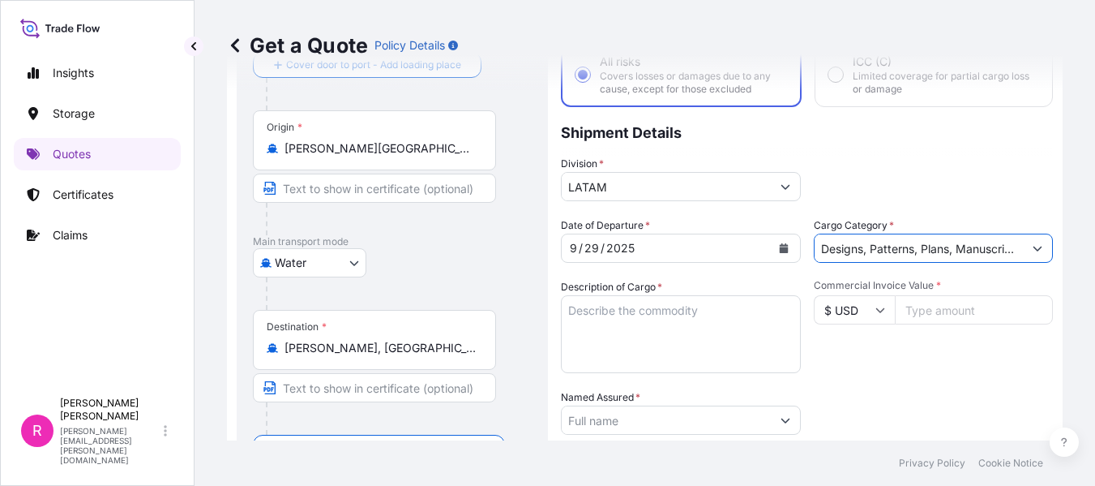
click at [1050, 247] on form "Route Details Reset Route Details Cover door to port - Add loading place Place …" at bounding box center [645, 367] width 836 height 766
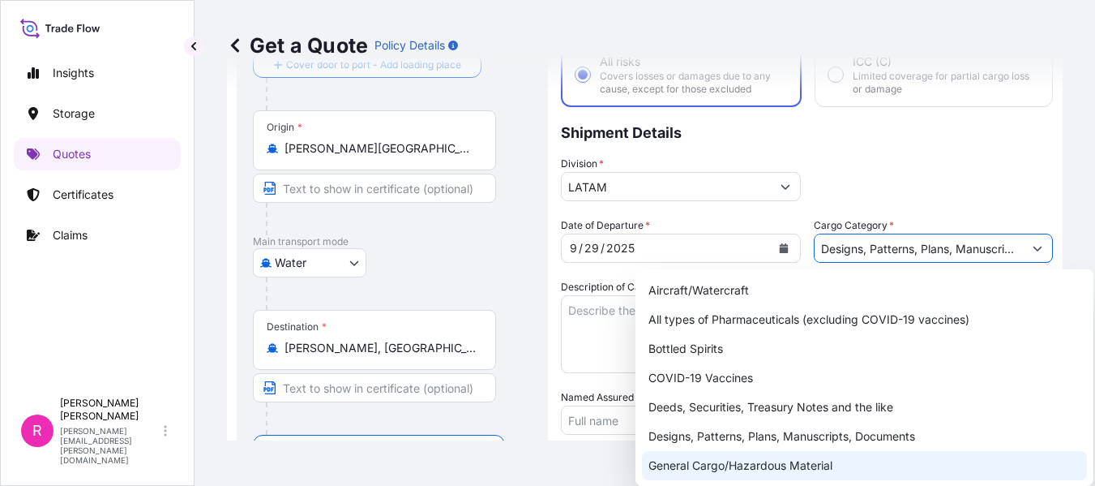
click at [735, 468] on div "General Cargo/Hazardous Material" at bounding box center [864, 465] width 445 height 29
type input "General Cargo/Hazardous Material"
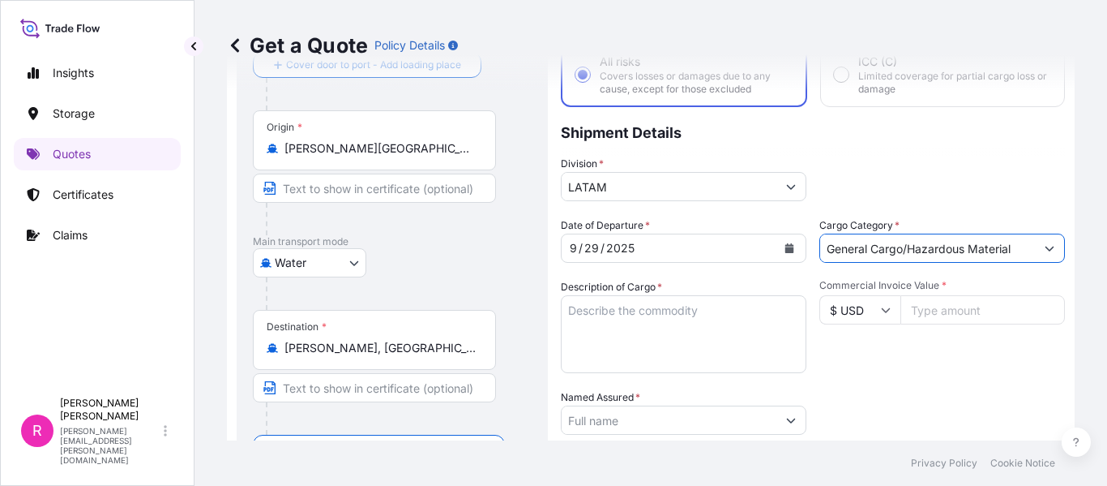
click at [640, 346] on textarea "Description of Cargo *" at bounding box center [684, 334] width 246 height 78
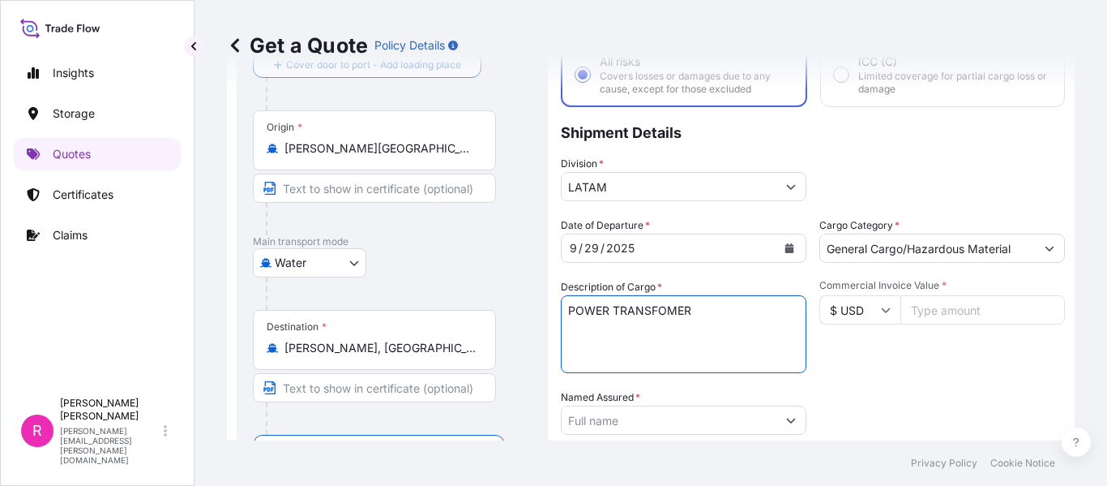
scroll to position [188, 0]
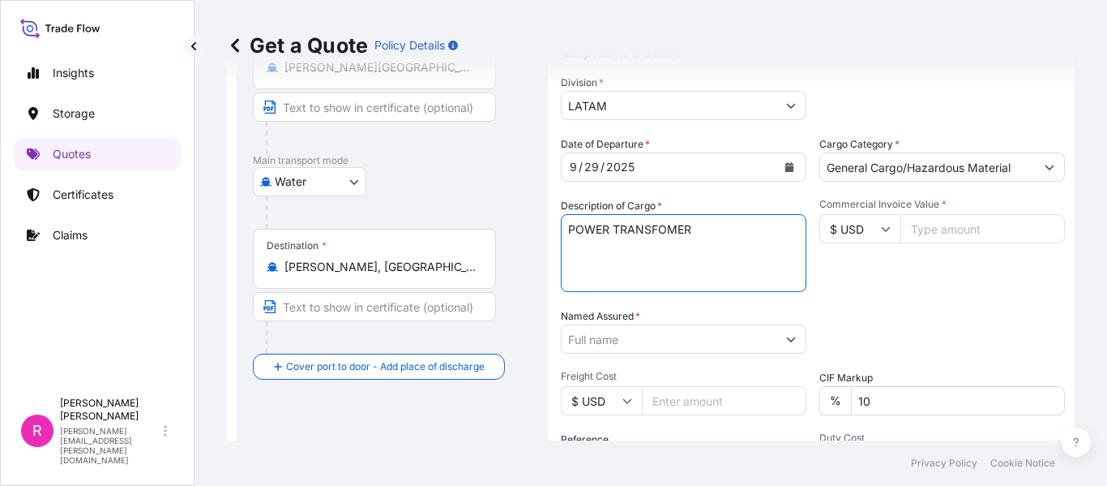
type textarea "POWER TRANSFOMER"
click at [656, 357] on div "Date of Departure * [DATE] Cargo Category * General Cargo/Hazardous Material De…" at bounding box center [813, 337] width 504 height 402
click at [654, 340] on input "Named Assured *" at bounding box center [669, 338] width 215 height 29
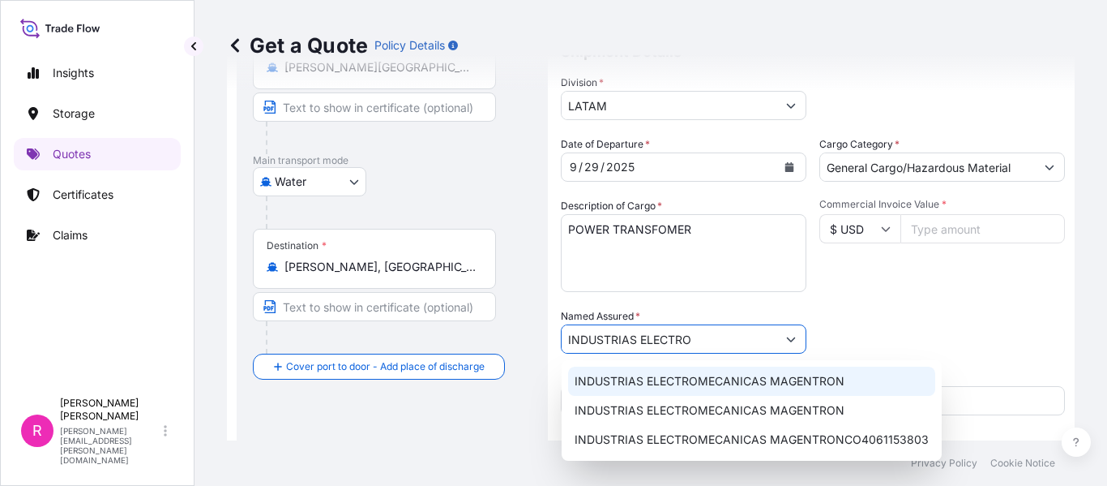
click at [703, 371] on div "INDUSTRIAS ELECTROMECANICAS MAGENTRON" at bounding box center [751, 380] width 367 height 29
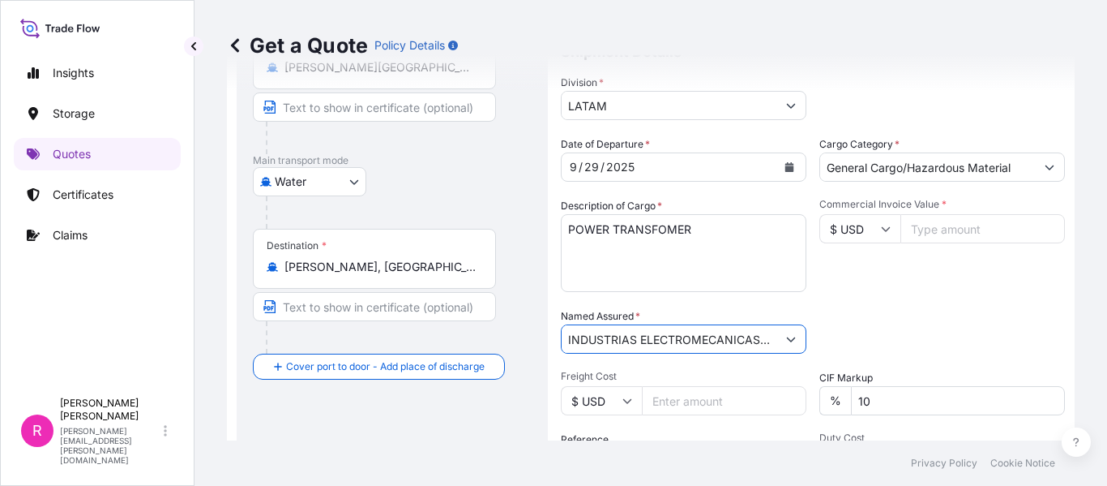
scroll to position [269, 0]
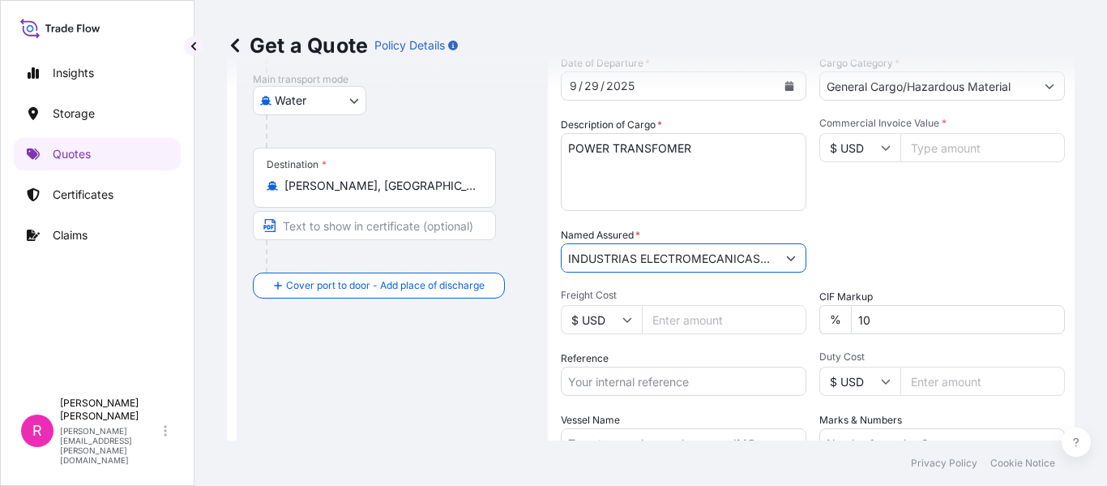
type input "INDUSTRIAS ELECTROMECANICAS MAGENTRON"
click at [935, 156] on input "Commercial Invoice Value *" at bounding box center [983, 147] width 165 height 29
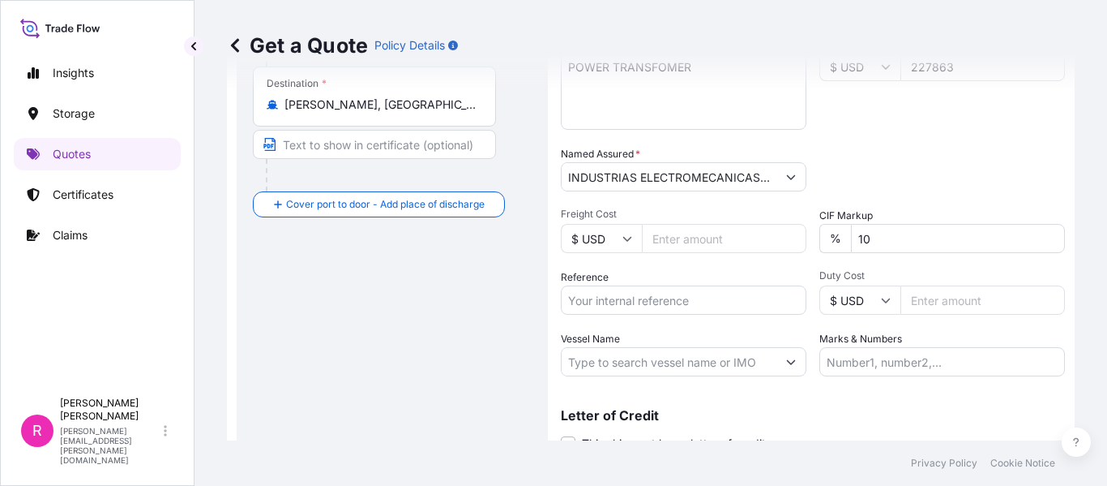
type input "227863"
click at [694, 296] on input "Reference" at bounding box center [684, 299] width 246 height 29
paste input "CO4061155378"
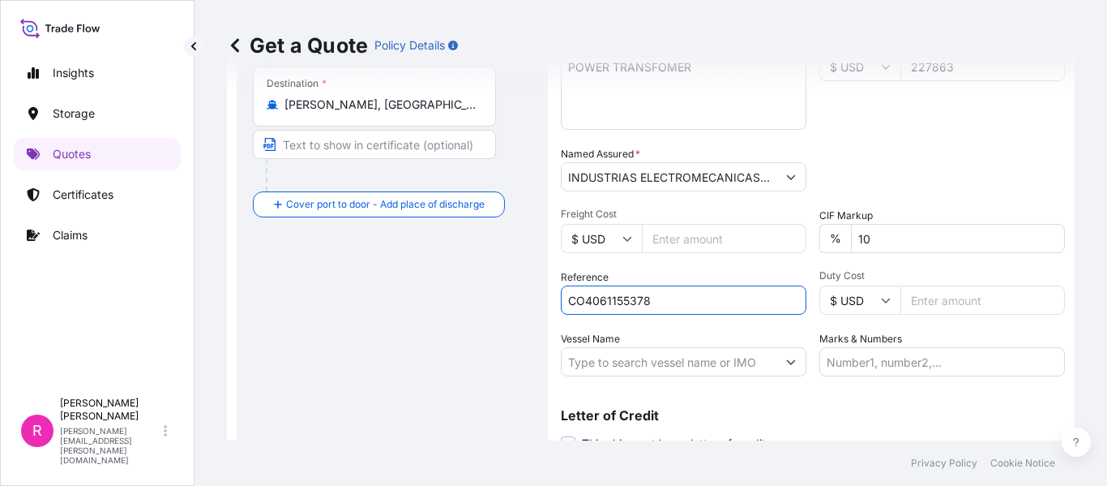
type input "CO4061155378"
click at [656, 417] on p "Letter of Credit" at bounding box center [813, 415] width 504 height 13
click at [634, 363] on input "Vessel Name" at bounding box center [669, 361] width 215 height 29
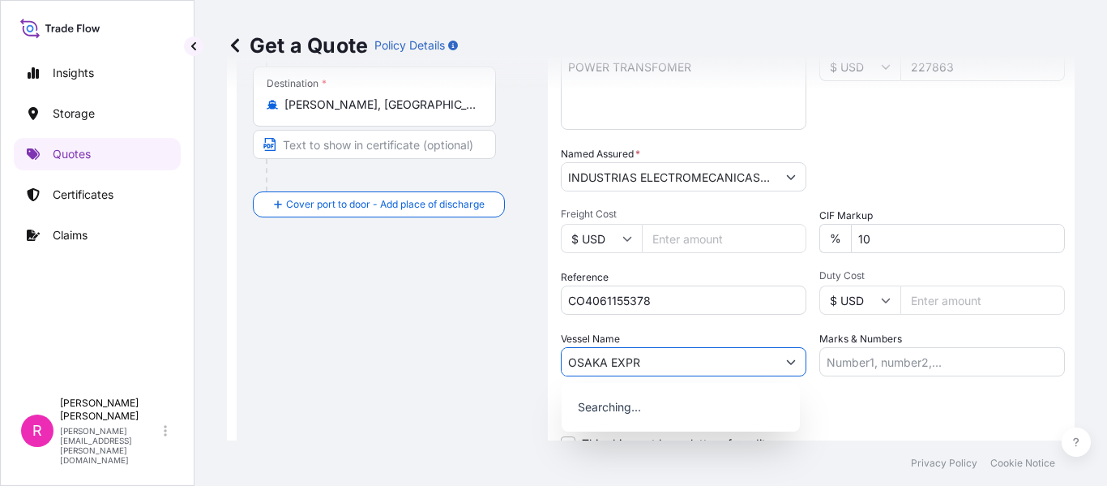
type input "OSAKA EXPRE"
click at [655, 402] on p "Use "OSAKA EXPRE"" at bounding box center [631, 404] width 113 height 16
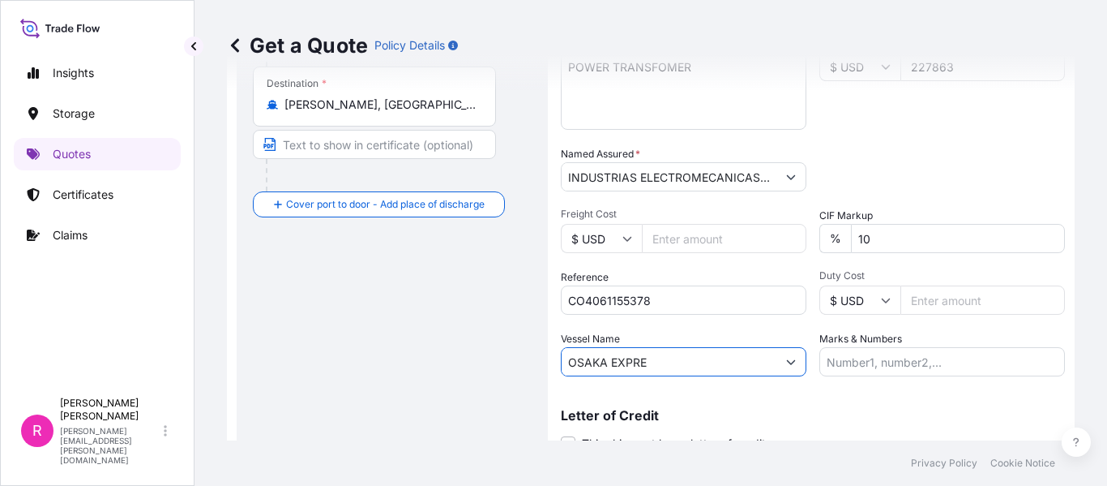
drag, startPoint x: 654, startPoint y: 360, endPoint x: 572, endPoint y: 358, distance: 81.9
click at [572, 358] on input "OSAKA EXPRE" at bounding box center [669, 361] width 215 height 29
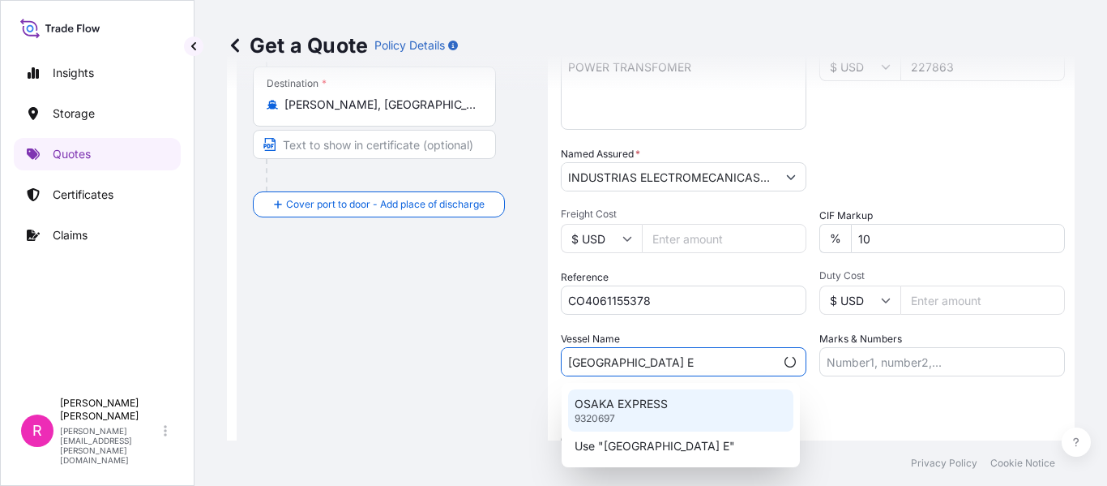
click at [640, 404] on p "OSAKA EXPRESS" at bounding box center [621, 404] width 93 height 16
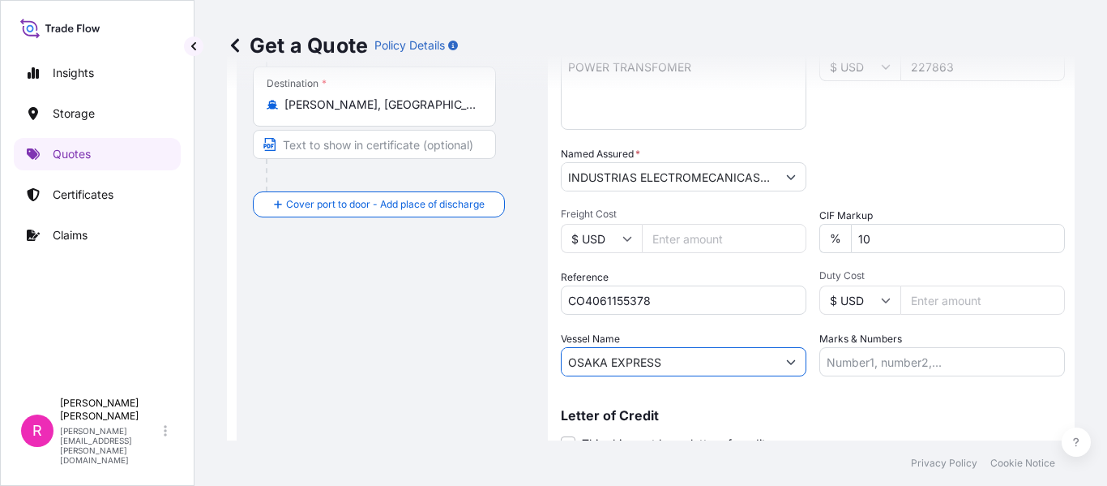
scroll to position [417, 0]
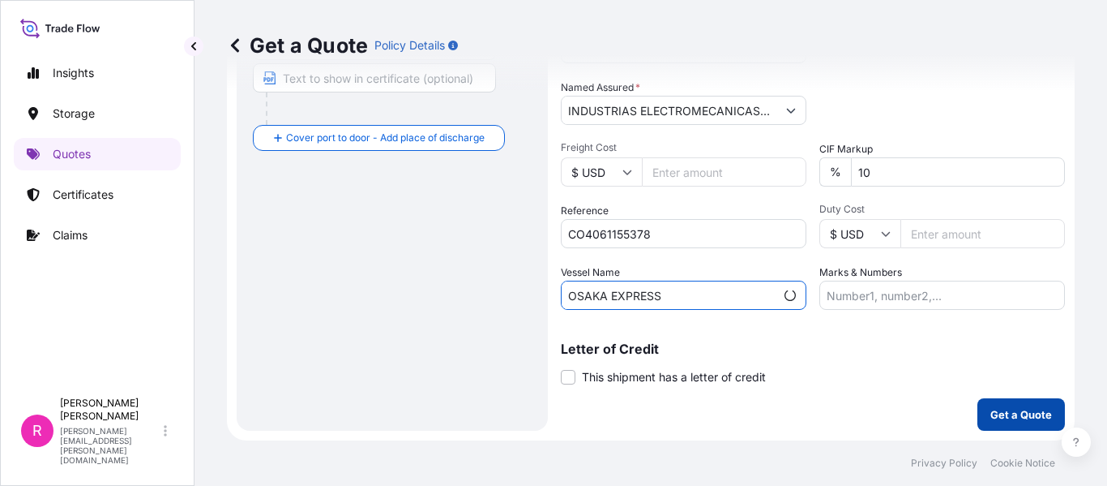
type input "OSAKA EXPRESS"
click at [995, 419] on p "Get a Quote" at bounding box center [1022, 414] width 62 height 16
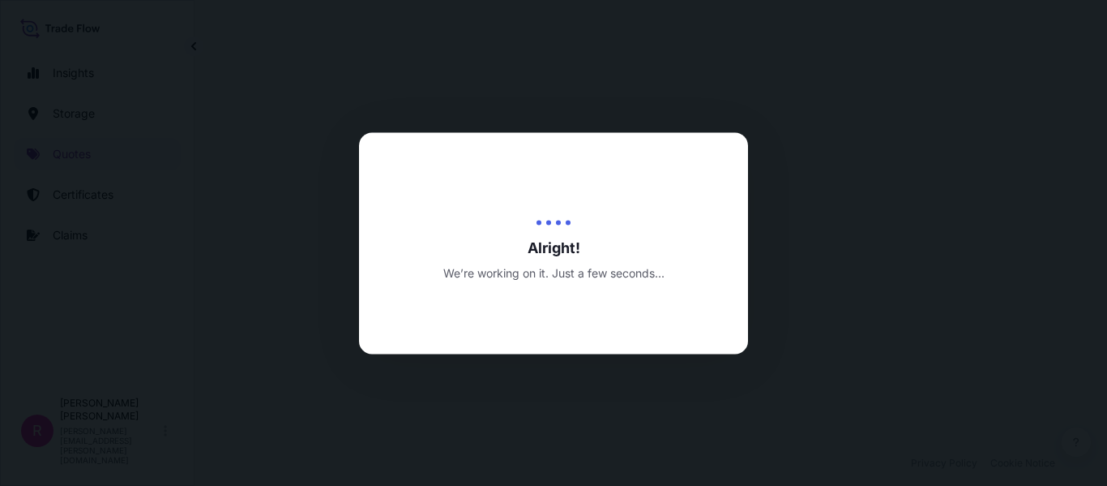
scroll to position [792, 0]
select select "Water"
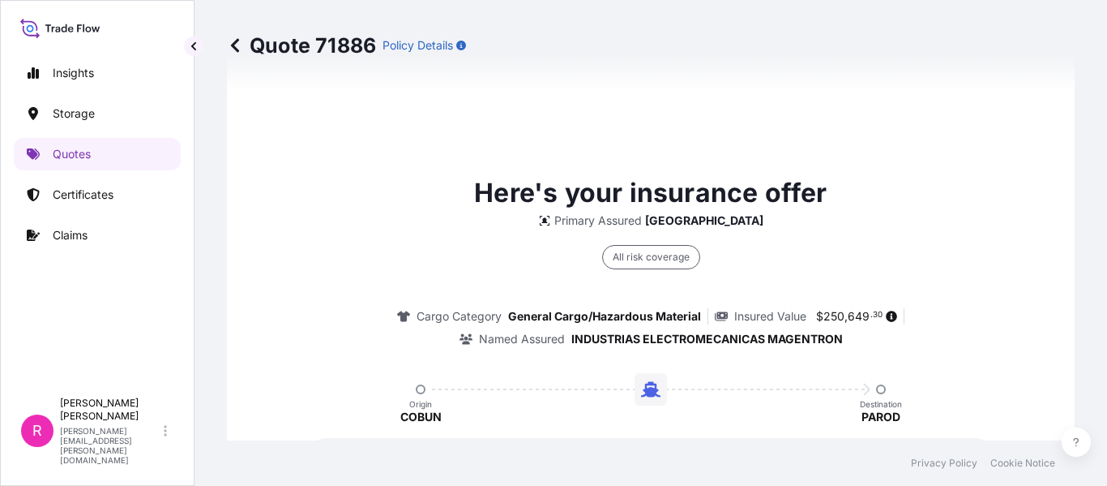
scroll to position [2551, 0]
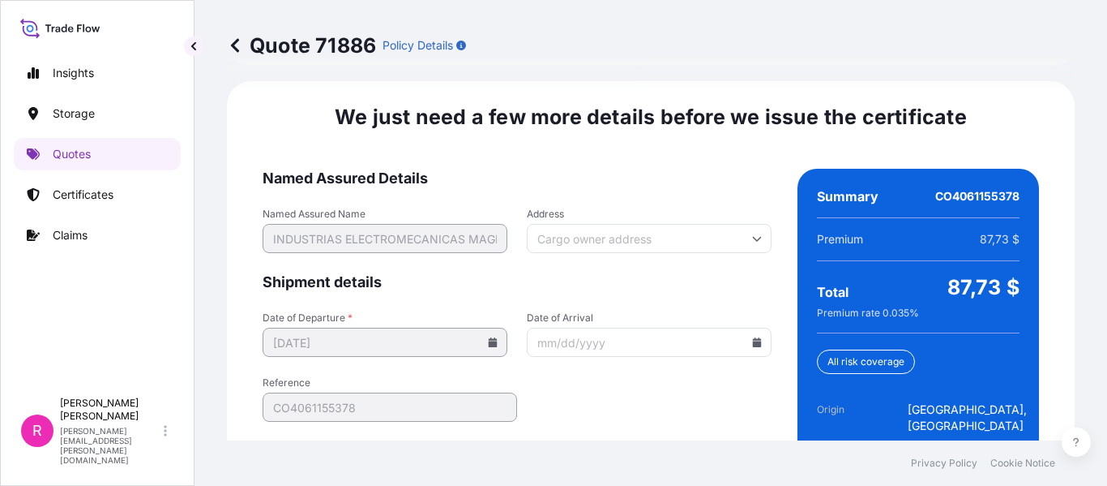
click at [751, 331] on input "Date of Arrival" at bounding box center [649, 342] width 245 height 29
click at [753, 337] on icon at bounding box center [757, 342] width 9 height 10
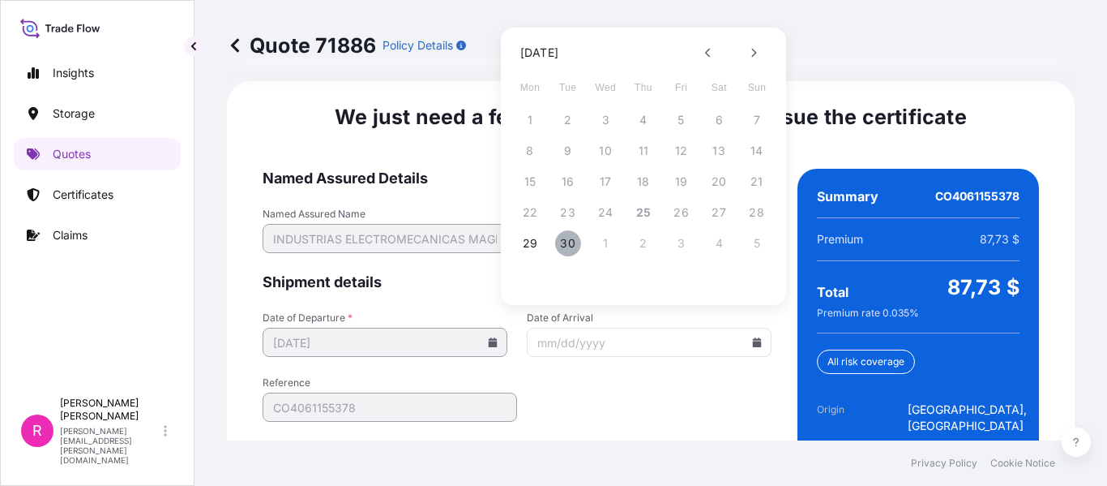
click at [567, 243] on button "30" at bounding box center [568, 243] width 26 height 26
type input "[DATE]"
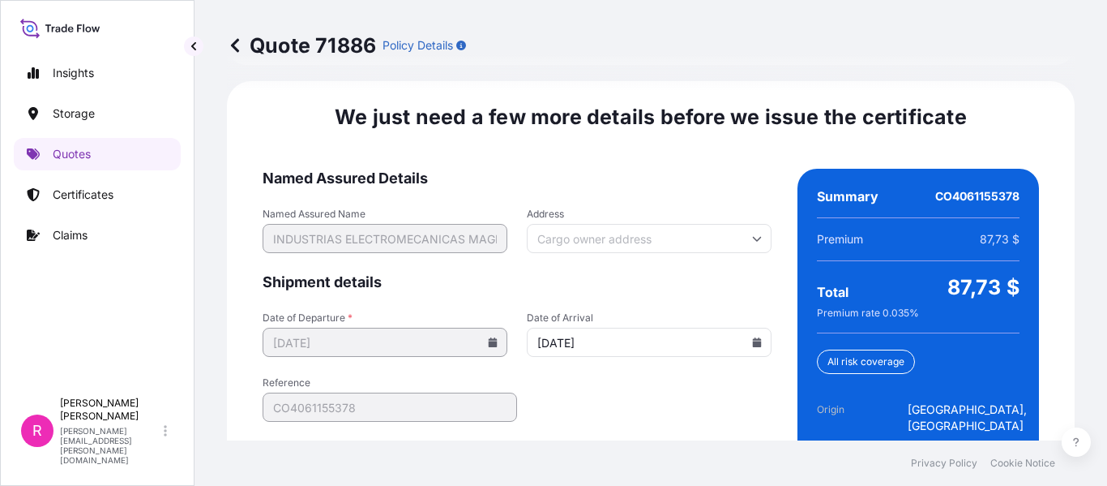
scroll to position [2652, 0]
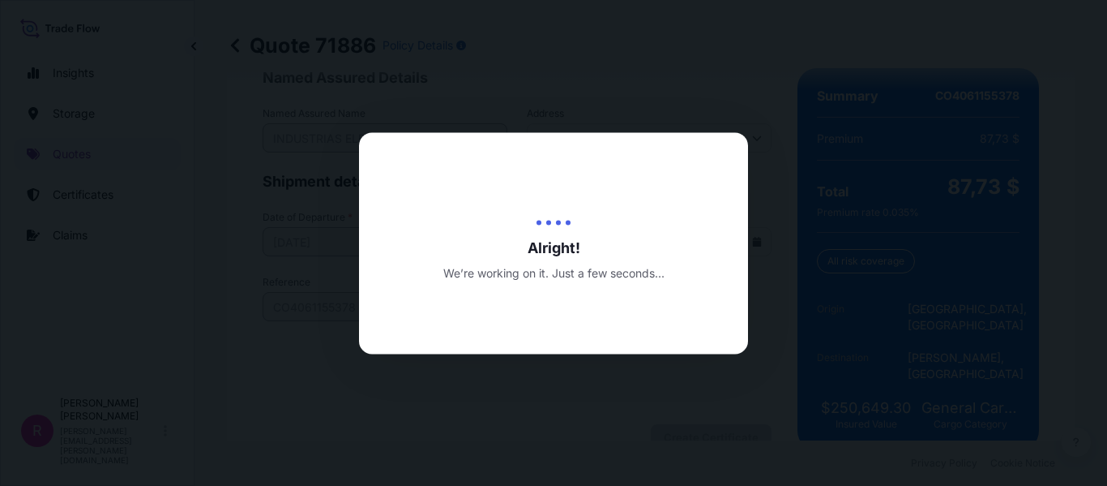
click at [866, 178] on div at bounding box center [553, 243] width 1107 height 486
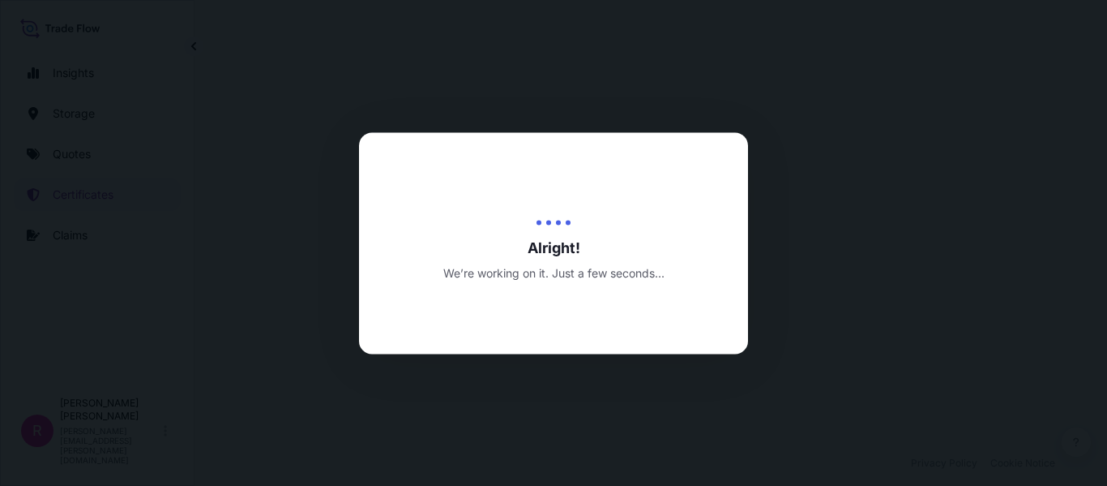
click at [677, 107] on div at bounding box center [553, 243] width 1107 height 486
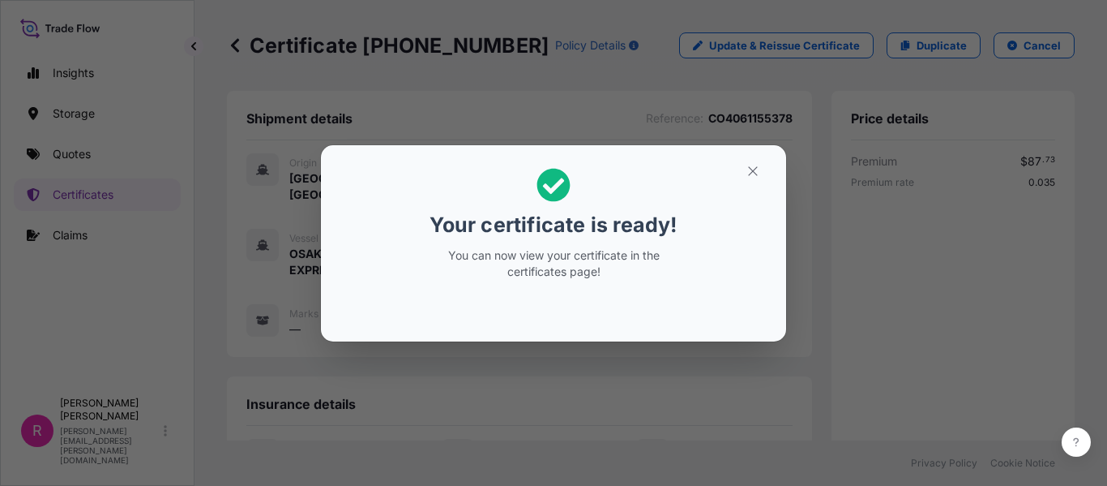
click at [541, 106] on div "Your certificate is ready! You can now view your certificate in the certificate…" at bounding box center [553, 243] width 1107 height 486
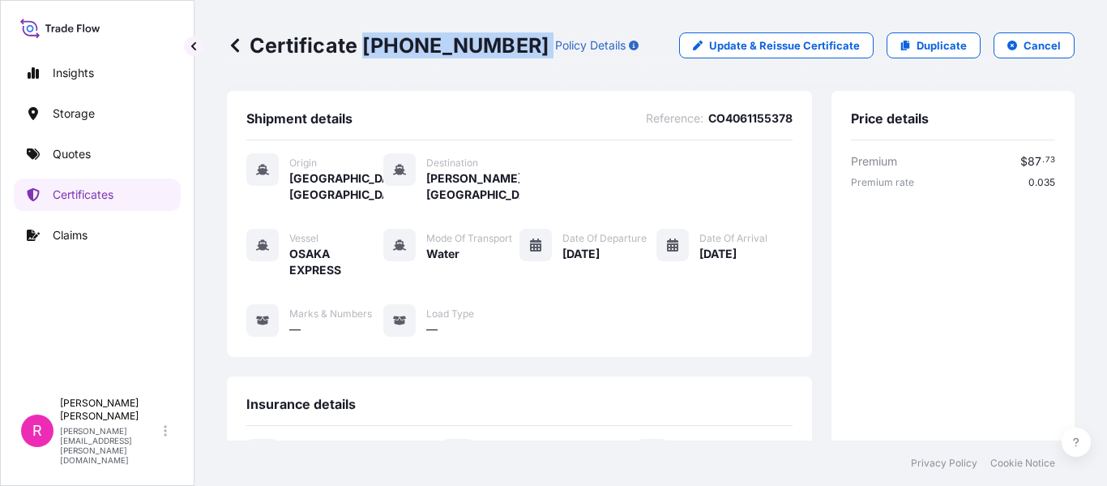
copy p "[PHONE_NUMBER]"
drag, startPoint x: 365, startPoint y: 45, endPoint x: 494, endPoint y: 43, distance: 128.9
click at [494, 43] on div "Certificate [PHONE_NUMBER] Policy Details" at bounding box center [433, 45] width 412 height 26
click at [102, 144] on link "Quotes" at bounding box center [97, 154] width 167 height 32
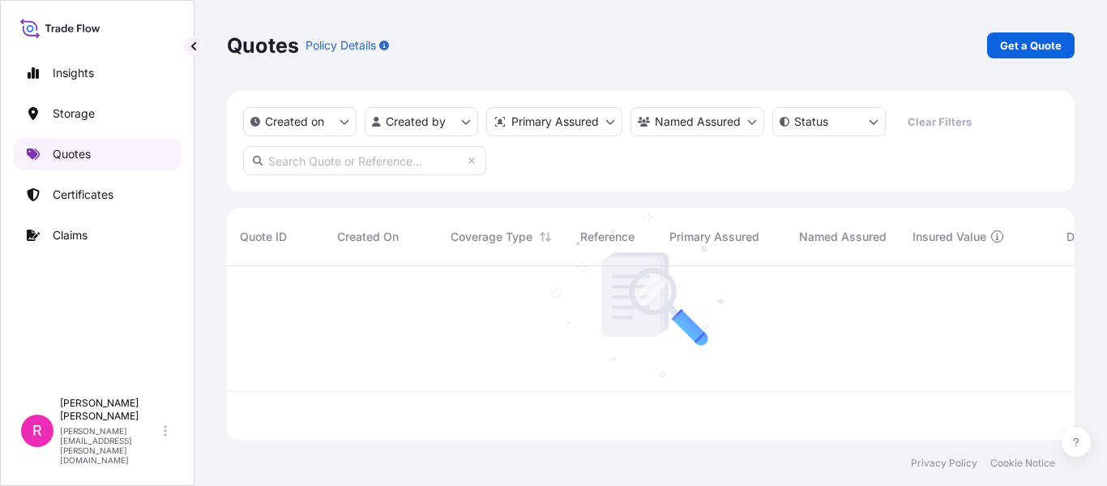
scroll to position [171, 836]
drag, startPoint x: 1073, startPoint y: 62, endPoint x: 1057, endPoint y: 45, distance: 22.4
click at [1073, 62] on div "Quotes Policy Details Get a Quote" at bounding box center [651, 45] width 848 height 91
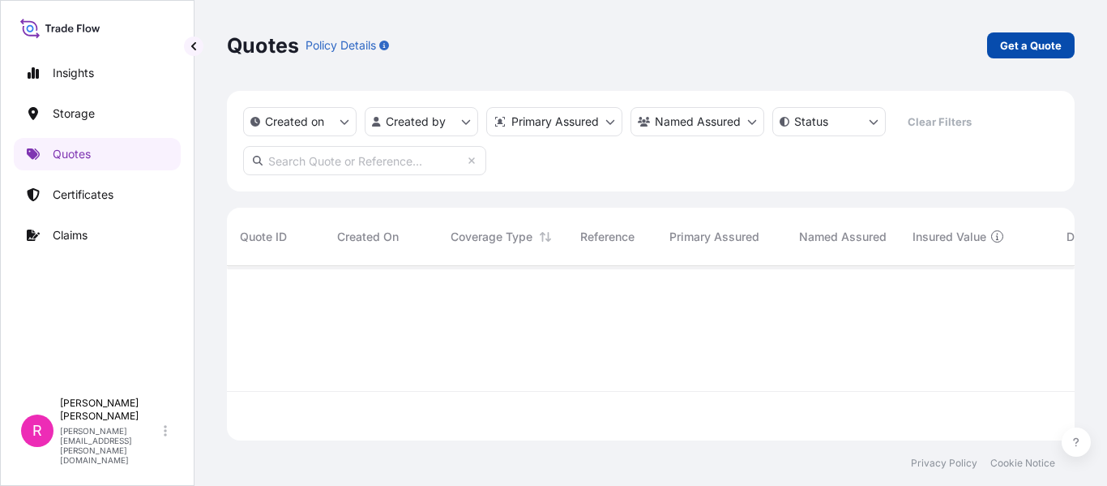
click at [1057, 44] on p "Get a Quote" at bounding box center [1031, 45] width 62 height 16
select select "Water"
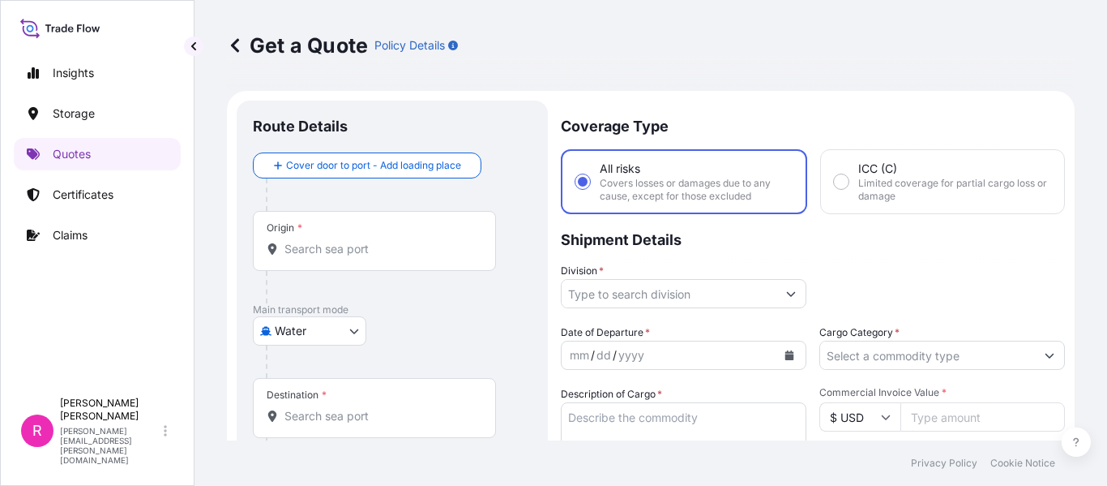
scroll to position [26, 0]
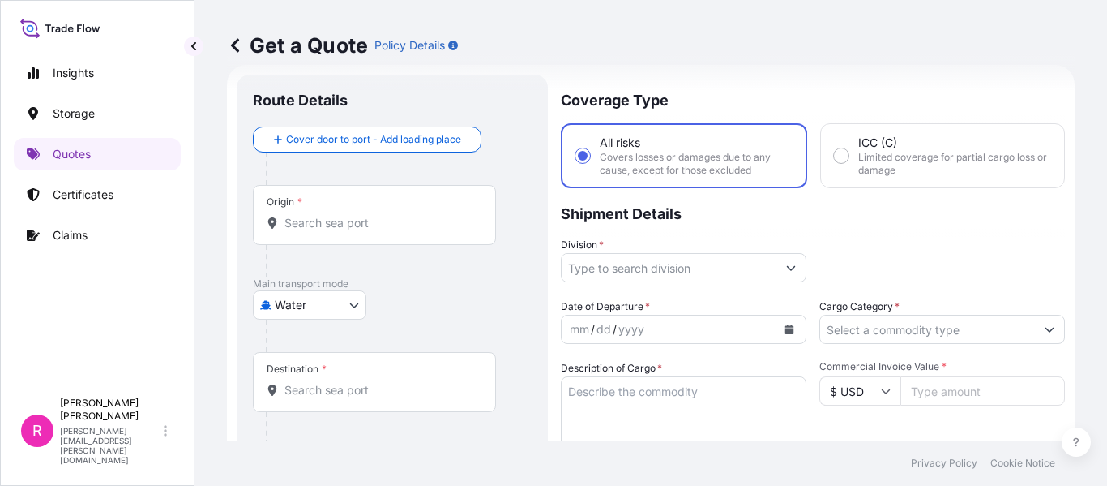
click at [359, 232] on div "Origin *" at bounding box center [374, 215] width 243 height 60
click at [359, 231] on input "Origin *" at bounding box center [380, 223] width 191 height 16
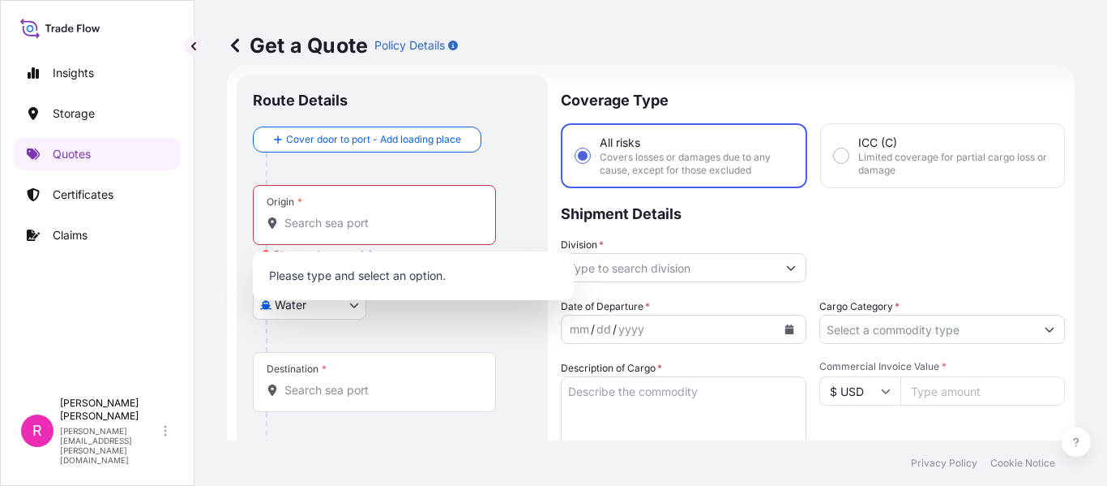
click at [297, 232] on div "Origin *" at bounding box center [374, 215] width 243 height 60
click at [297, 231] on input "Origin * Please select an origin" at bounding box center [380, 223] width 191 height 16
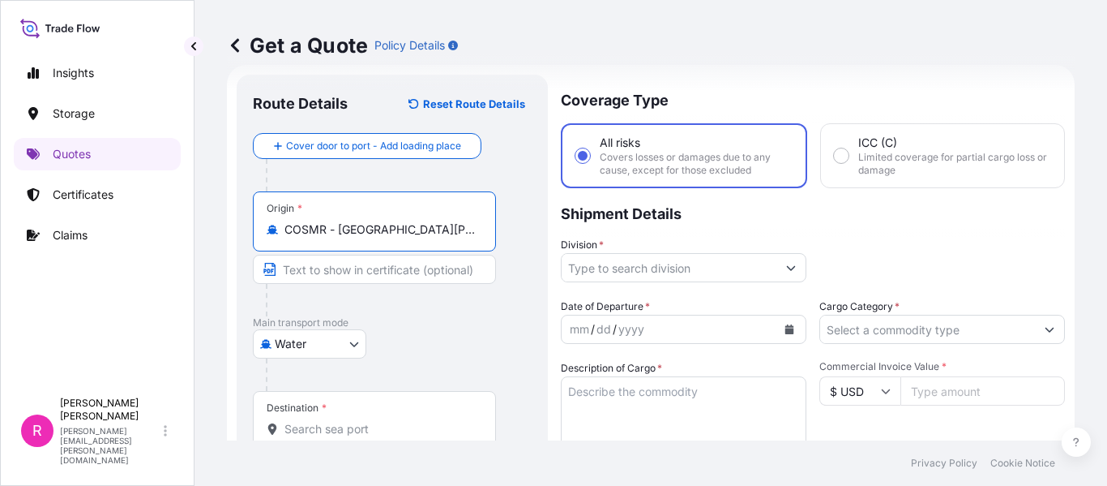
scroll to position [107, 0]
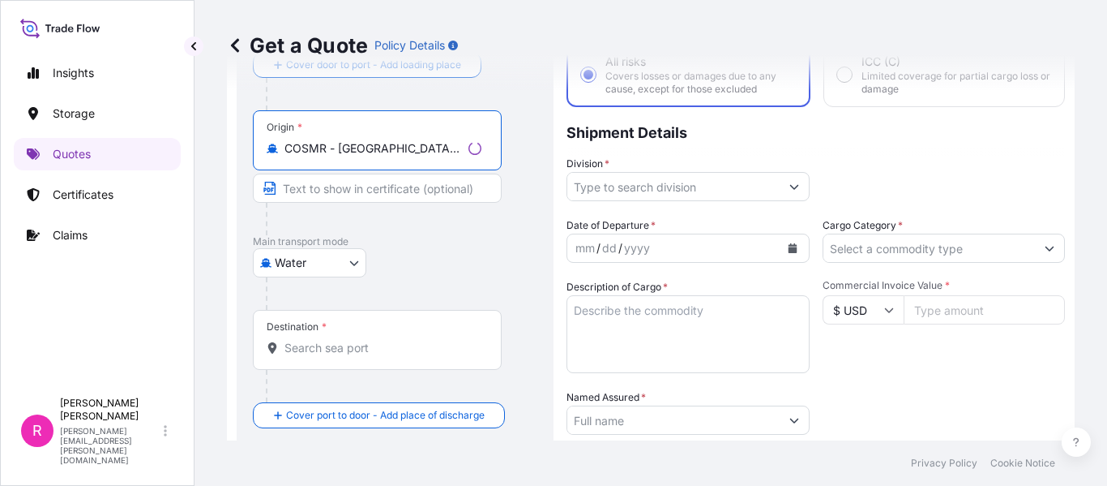
type input "COSMR - [GEOGRAPHIC_DATA][PERSON_NAME], [GEOGRAPHIC_DATA]"
click at [328, 348] on input "Destination *" at bounding box center [383, 348] width 197 height 16
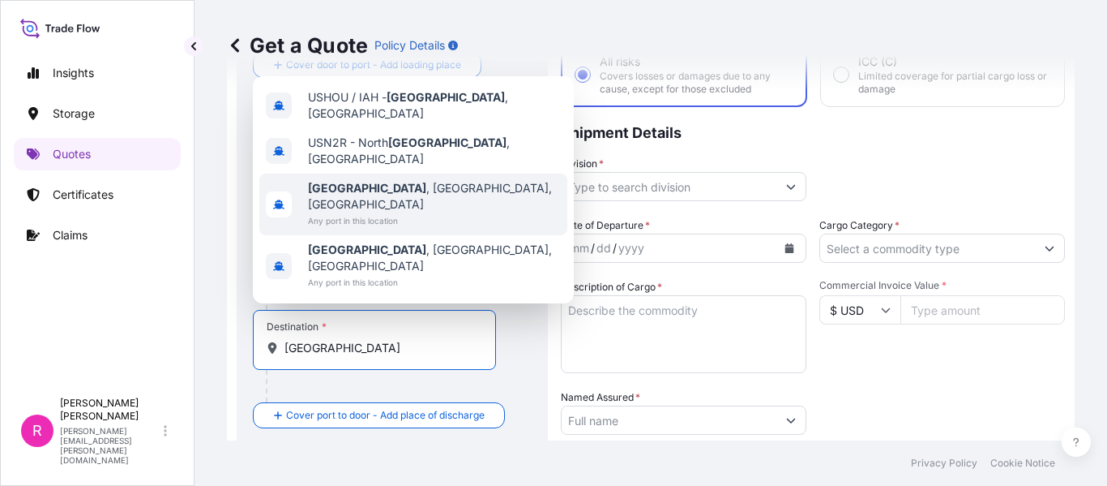
click at [362, 212] on span "[GEOGRAPHIC_DATA] , [GEOGRAPHIC_DATA], [GEOGRAPHIC_DATA]" at bounding box center [434, 196] width 253 height 32
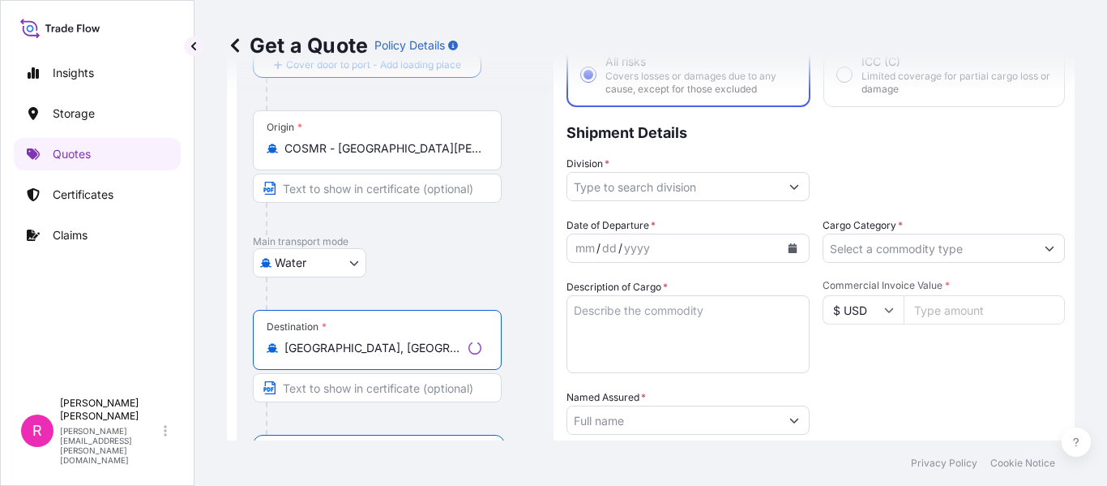
type input "[GEOGRAPHIC_DATA], [GEOGRAPHIC_DATA], [GEOGRAPHIC_DATA]"
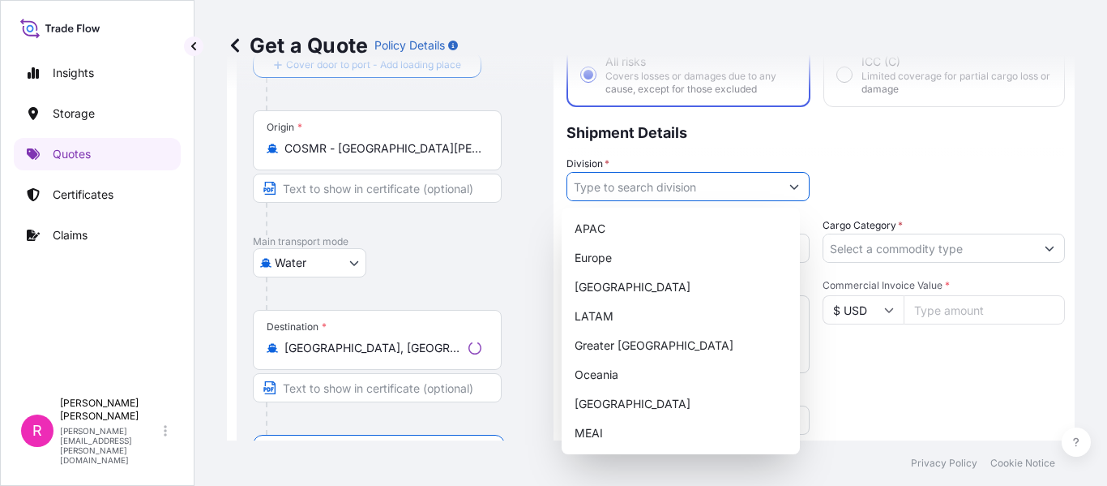
click at [640, 195] on input "Division *" at bounding box center [673, 186] width 212 height 29
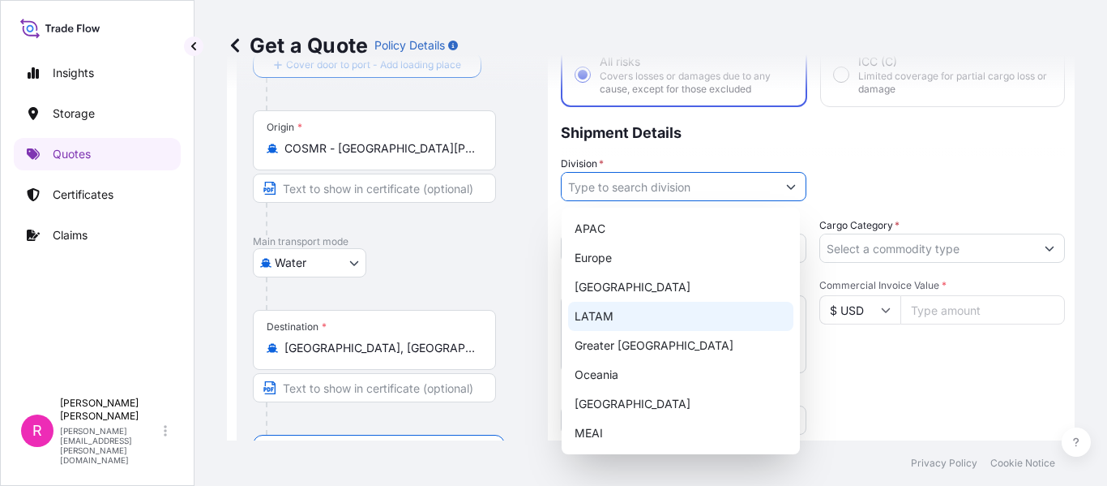
click at [622, 306] on div "LATAM" at bounding box center [680, 316] width 225 height 29
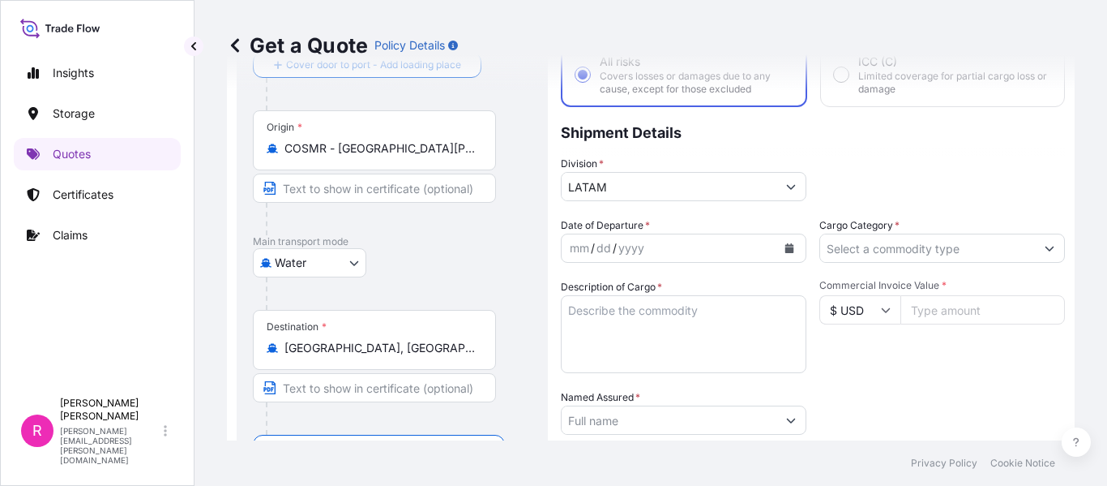
type input "Europe"
click at [787, 255] on button "Calendar" at bounding box center [790, 248] width 26 height 26
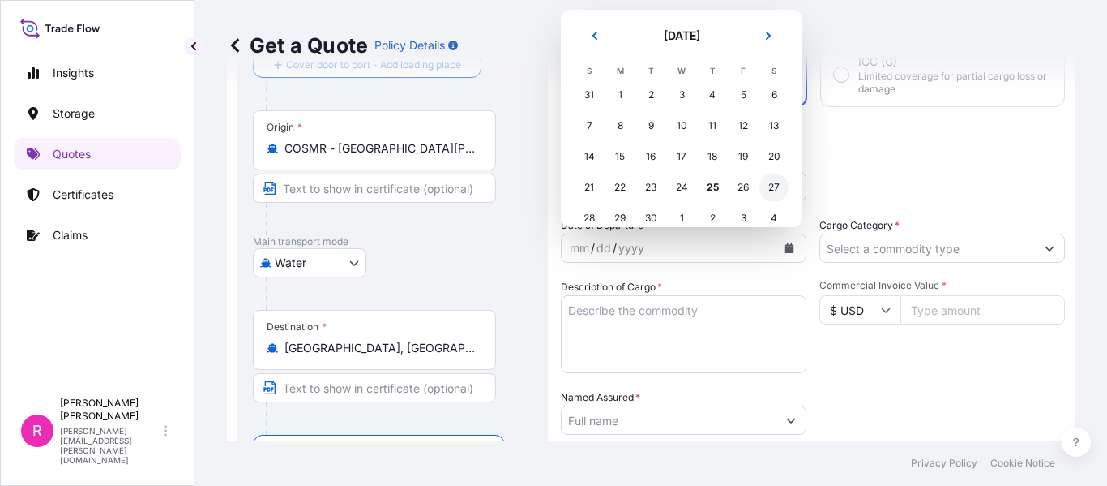
click at [773, 191] on div "27" at bounding box center [774, 187] width 29 height 29
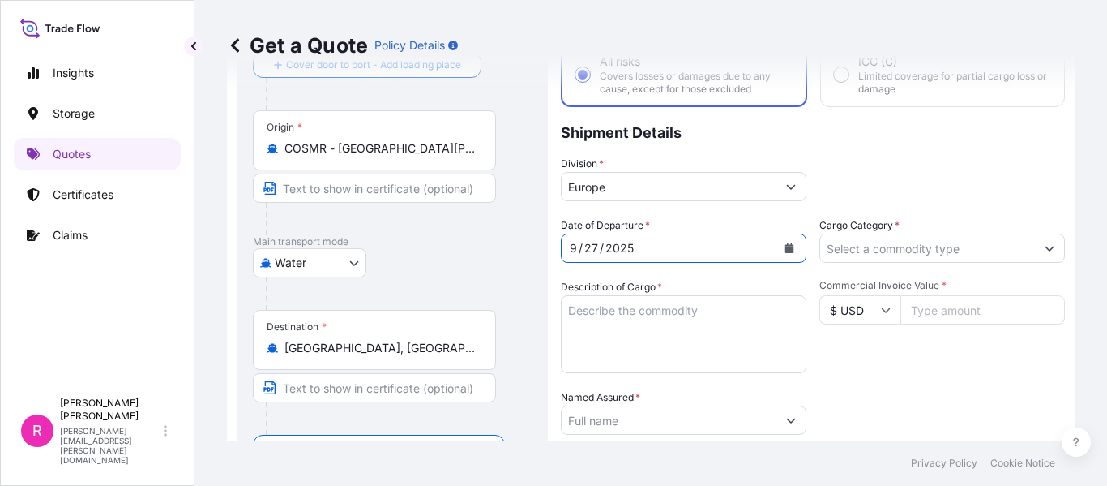
click at [834, 241] on input "Cargo Category *" at bounding box center [927, 247] width 215 height 29
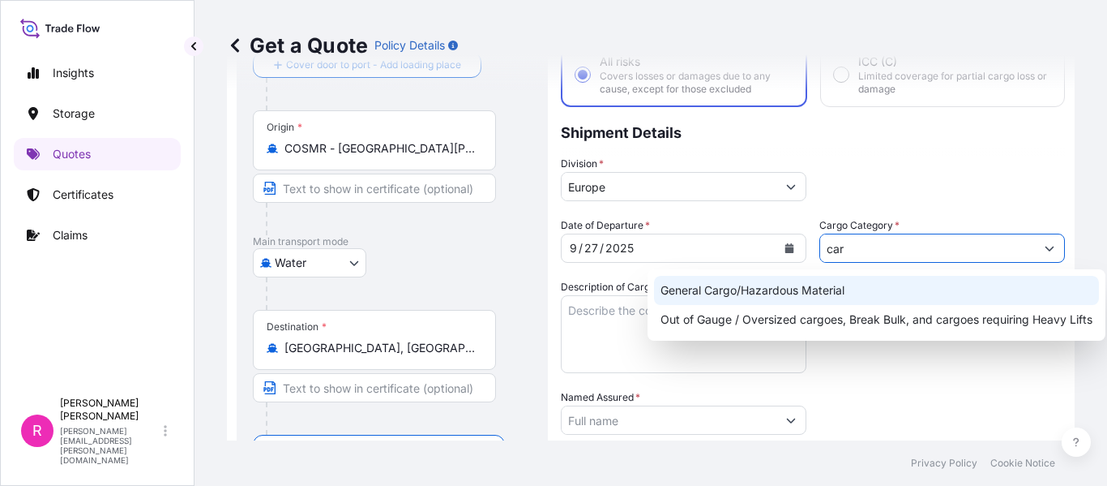
click at [822, 284] on div "General Cargo/Hazardous Material" at bounding box center [876, 290] width 445 height 29
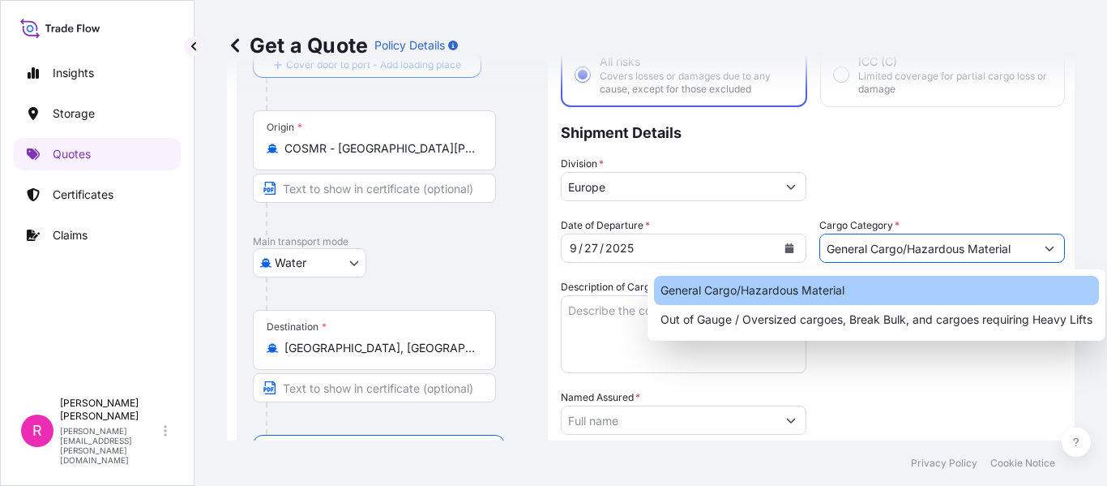
type input "General Cargo/Hazardous Material"
click at [709, 322] on textarea "Description of Cargo *" at bounding box center [684, 334] width 246 height 78
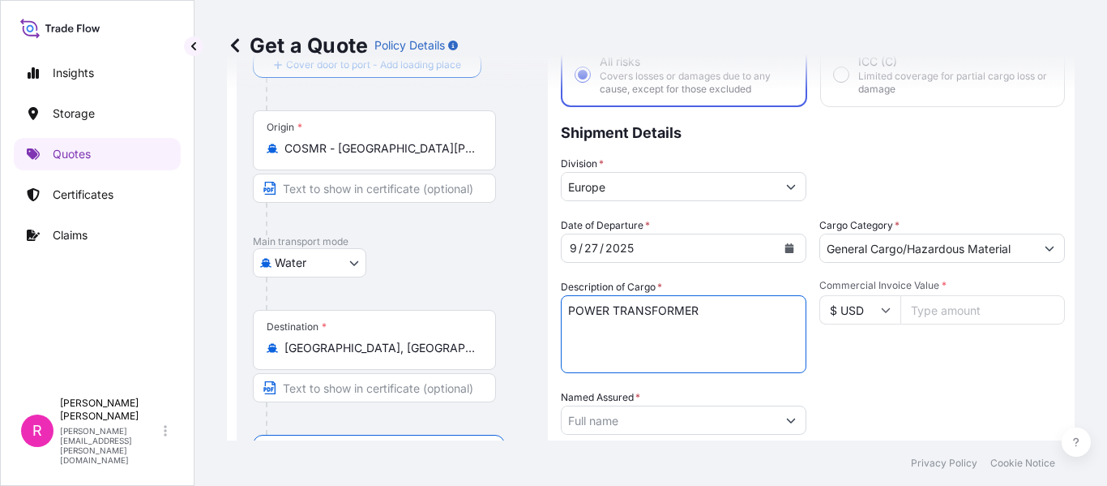
type textarea "POWER TRANSFORMER"
click at [963, 319] on input "Commercial Invoice Value *" at bounding box center [983, 309] width 165 height 29
type input "1827779"
type input "1827779.04"
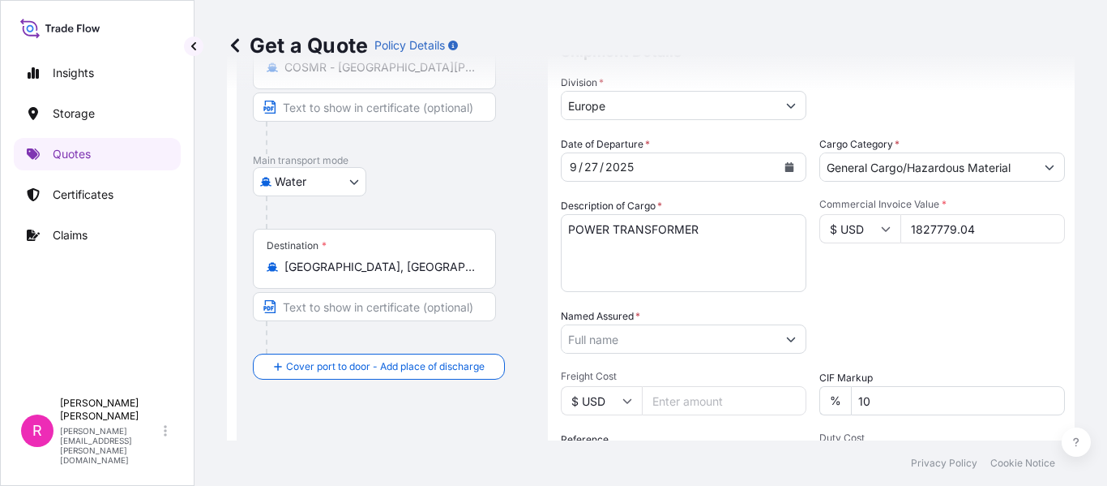
click at [617, 336] on input "Named Assured *" at bounding box center [669, 338] width 215 height 29
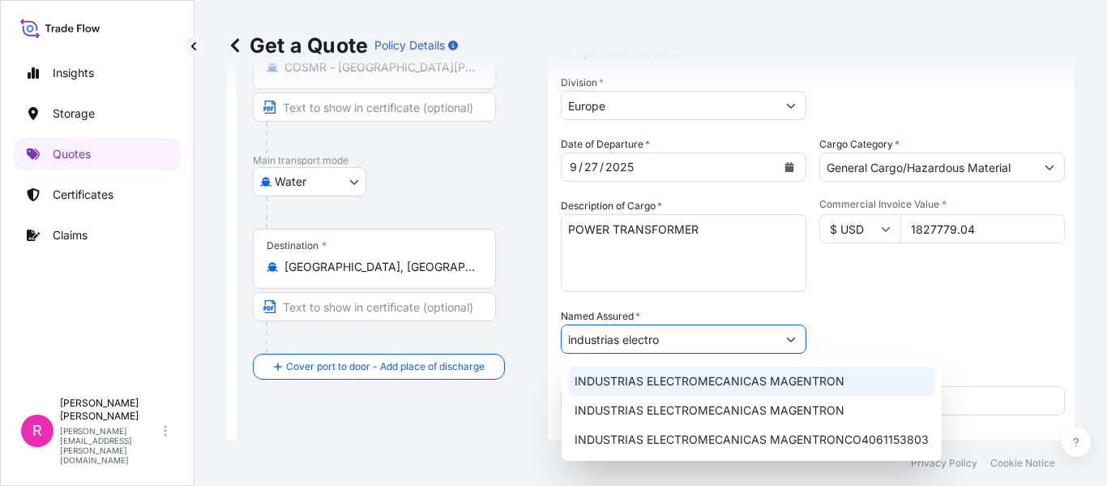
click at [666, 386] on span "INDUSTRIAS ELECTROMECANICAS MAGENTRON" at bounding box center [710, 381] width 270 height 16
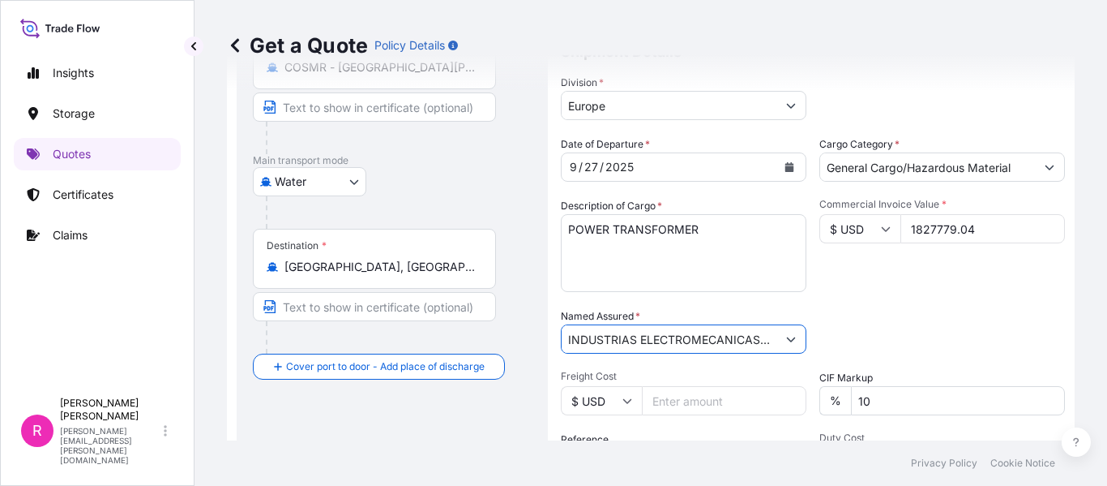
scroll to position [269, 0]
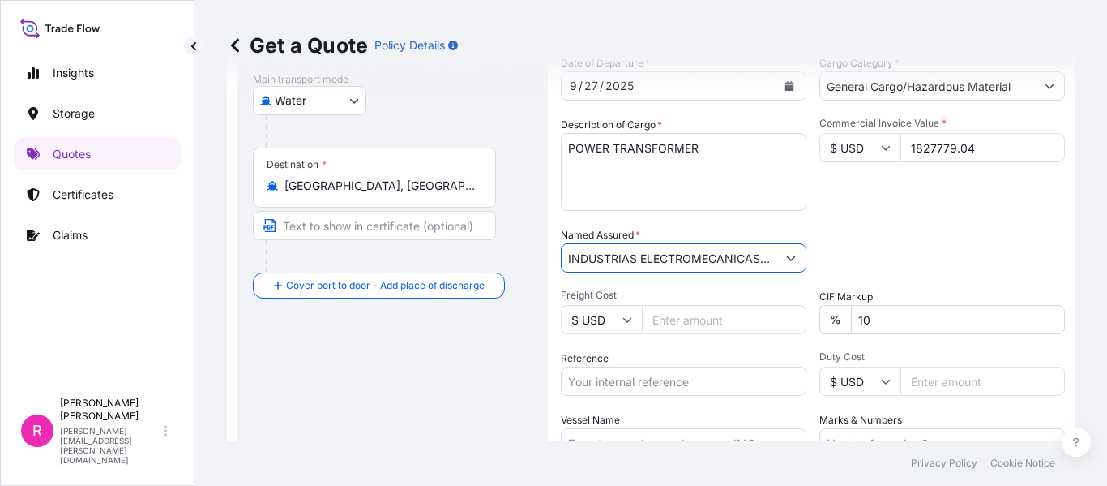
type input "INDUSTRIAS ELECTROMECANICAS MAGENTRON"
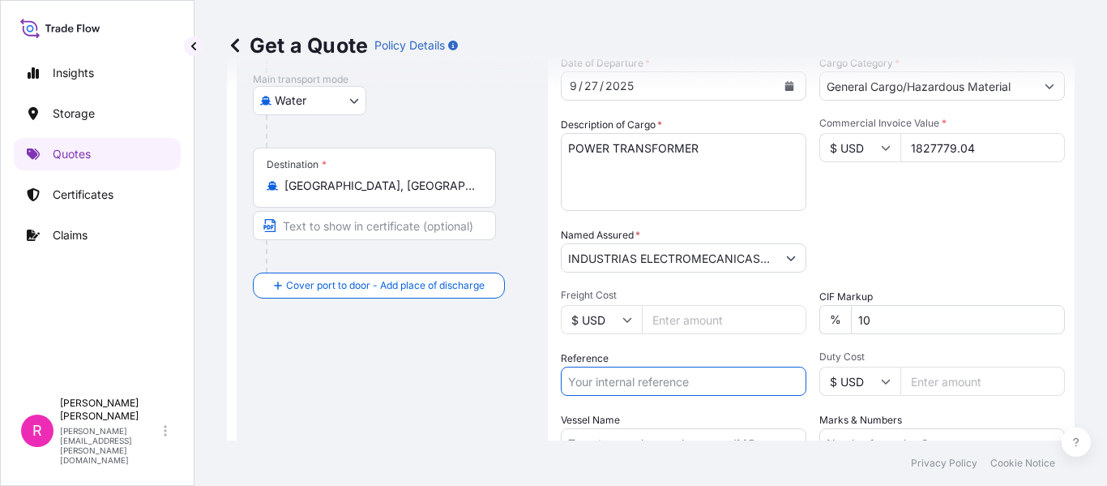
click at [691, 366] on input "Reference" at bounding box center [684, 380] width 246 height 29
click at [654, 369] on input "Reference" at bounding box center [684, 380] width 246 height 29
paste input "EXPO 261-25 TESLA INC - OV 51445"
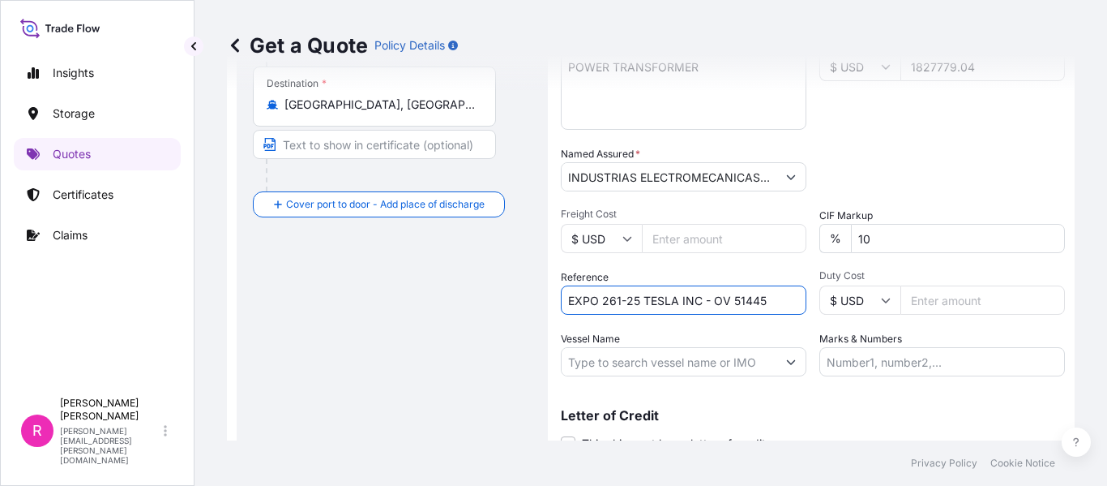
scroll to position [417, 0]
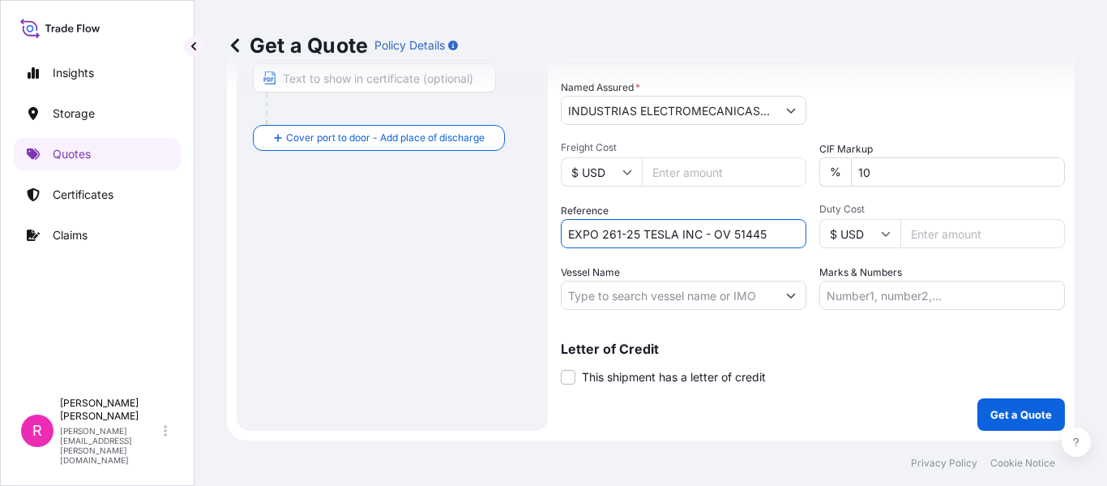
type input "EXPO 261-25 TESLA INC - OV 51445"
click at [747, 292] on input "Vessel Name" at bounding box center [669, 294] width 215 height 29
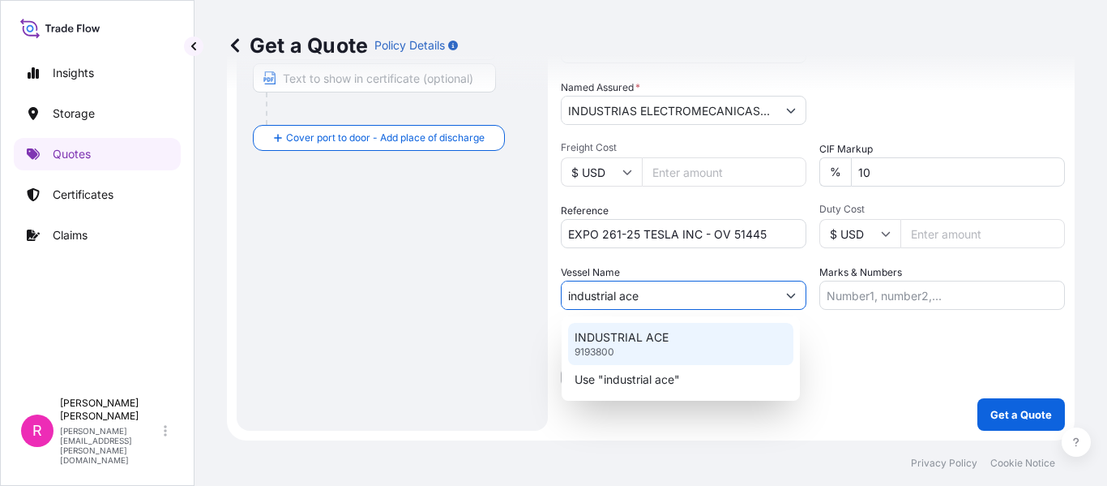
click at [700, 336] on div "INDUSTRIAL ACE 9193800" at bounding box center [680, 344] width 225 height 42
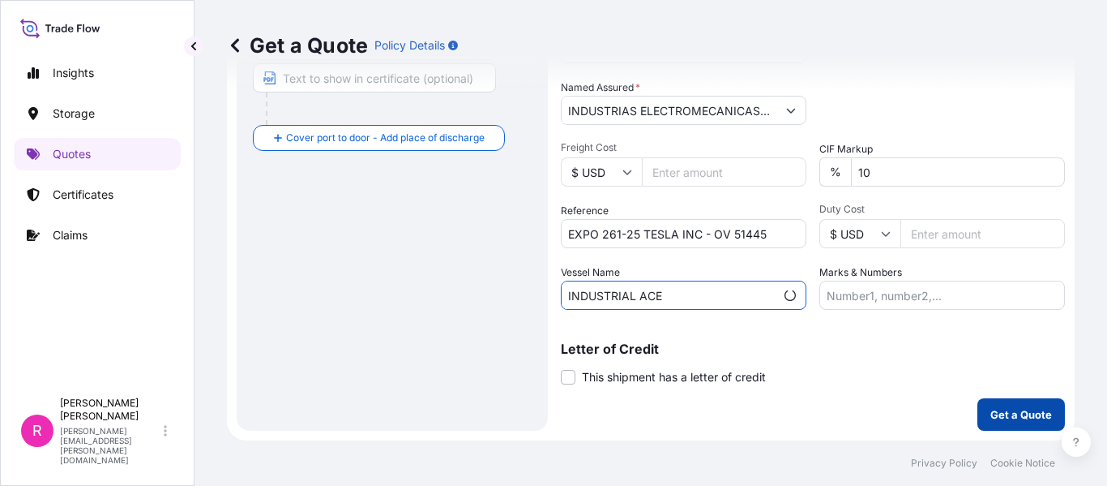
type input "INDUSTRIAL ACE"
click at [996, 404] on button "Get a Quote" at bounding box center [1022, 414] width 88 height 32
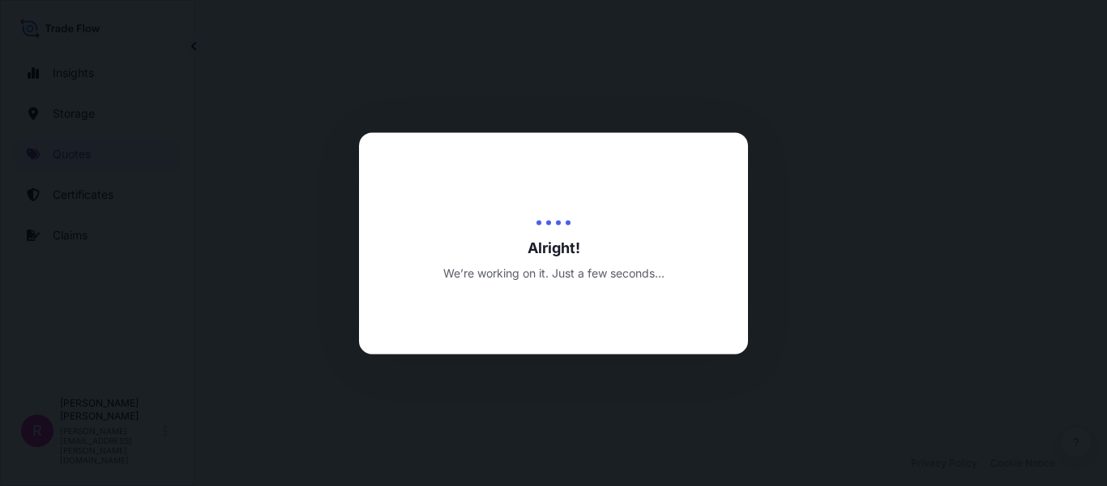
scroll to position [792, 0]
select select "Water"
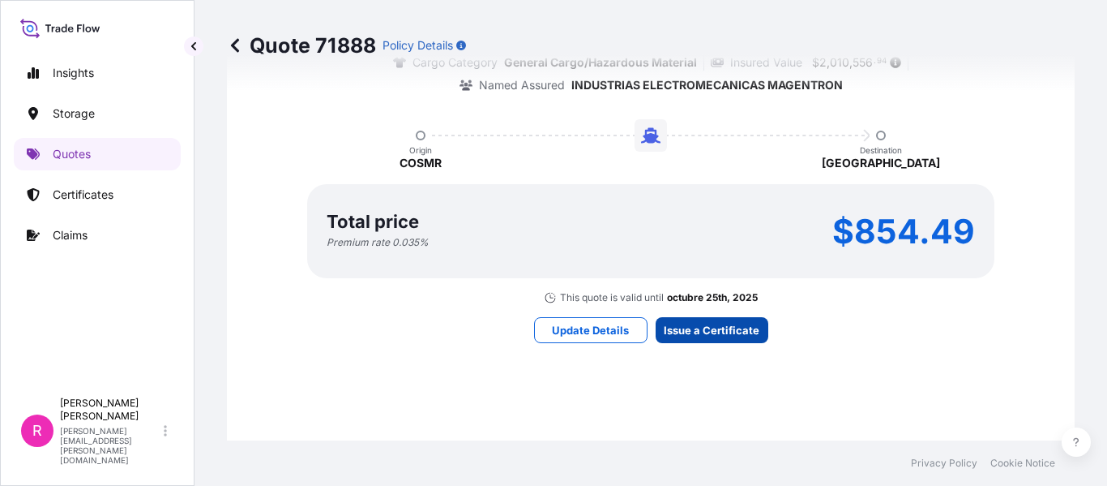
scroll to position [2584, 0]
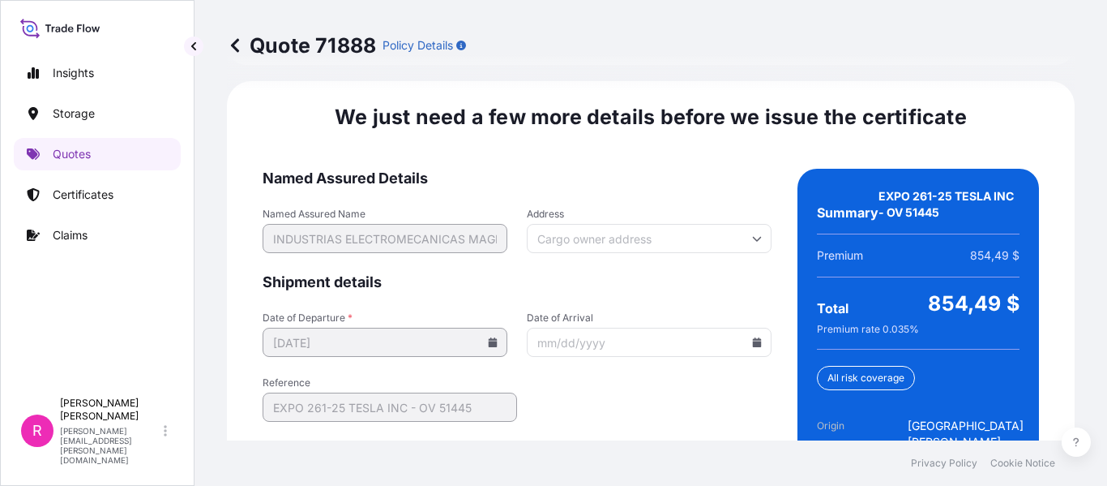
click at [746, 331] on input "Date of Arrival" at bounding box center [649, 342] width 245 height 29
click at [753, 337] on icon at bounding box center [757, 342] width 9 height 10
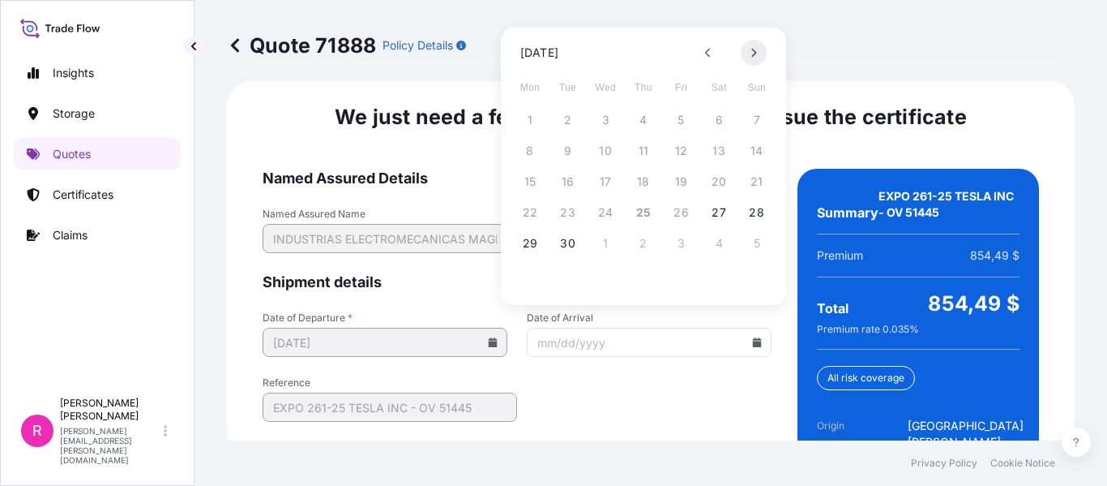
click at [756, 52] on icon at bounding box center [754, 53] width 5 height 9
click at [631, 150] on button "9" at bounding box center [644, 151] width 26 height 26
type input "[DATE]"
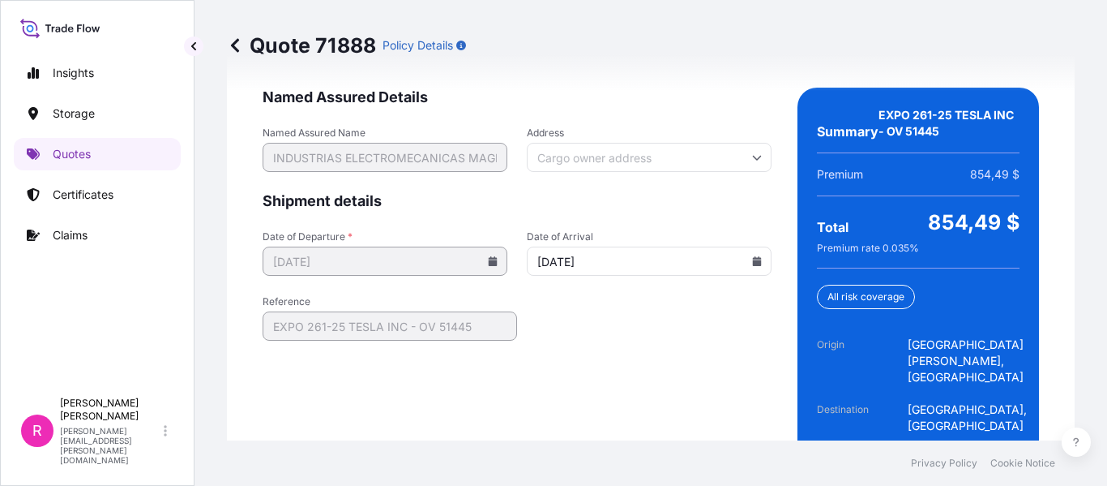
scroll to position [2717, 0]
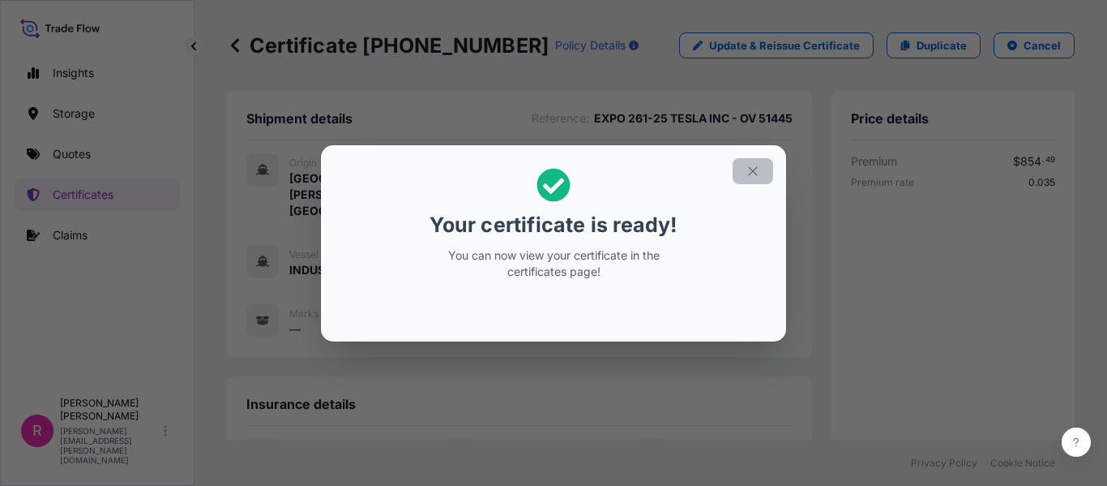
click at [767, 169] on button "button" at bounding box center [753, 171] width 41 height 26
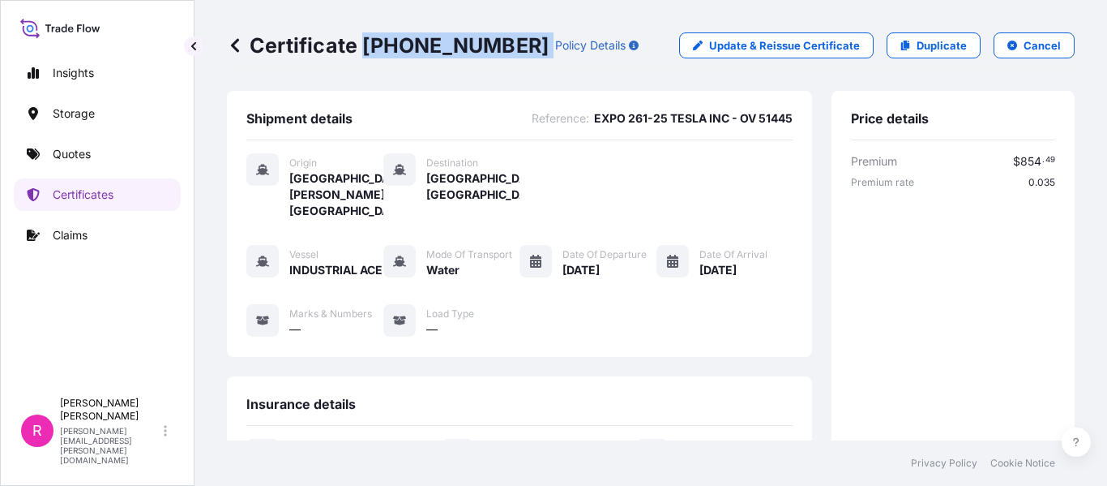
drag, startPoint x: 362, startPoint y: 53, endPoint x: 494, endPoint y: 31, distance: 133.1
click at [494, 31] on div "Certificate [PHONE_NUMBER] Policy Details Update & Reissue Certificate Duplicat…" at bounding box center [651, 45] width 848 height 91
copy p "[PHONE_NUMBER]"
